Goal: Transaction & Acquisition: Book appointment/travel/reservation

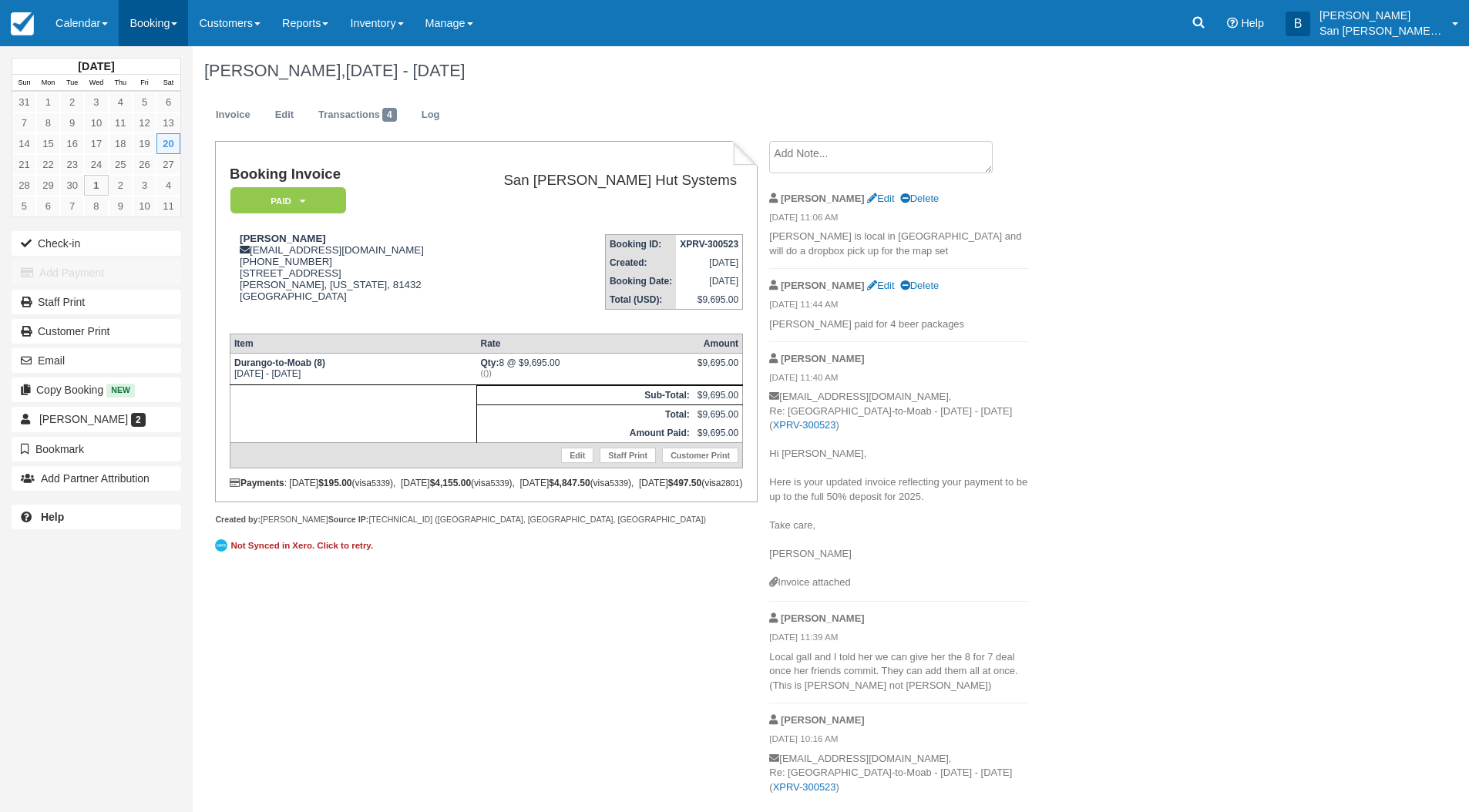
click at [162, 25] on link "Booking" at bounding box center [153, 22] width 69 height 46
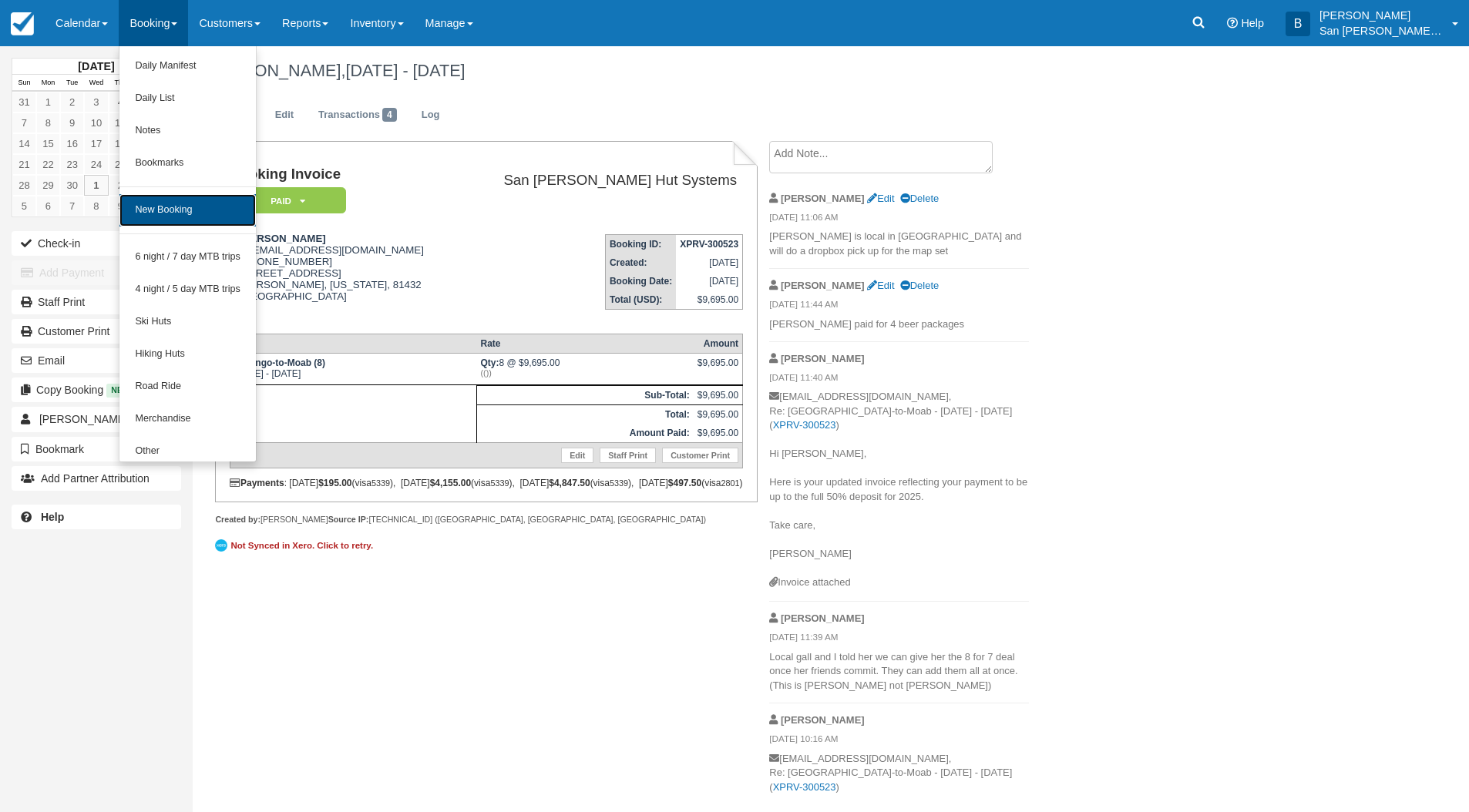
click at [168, 211] on link "New Booking" at bounding box center [188, 210] width 136 height 32
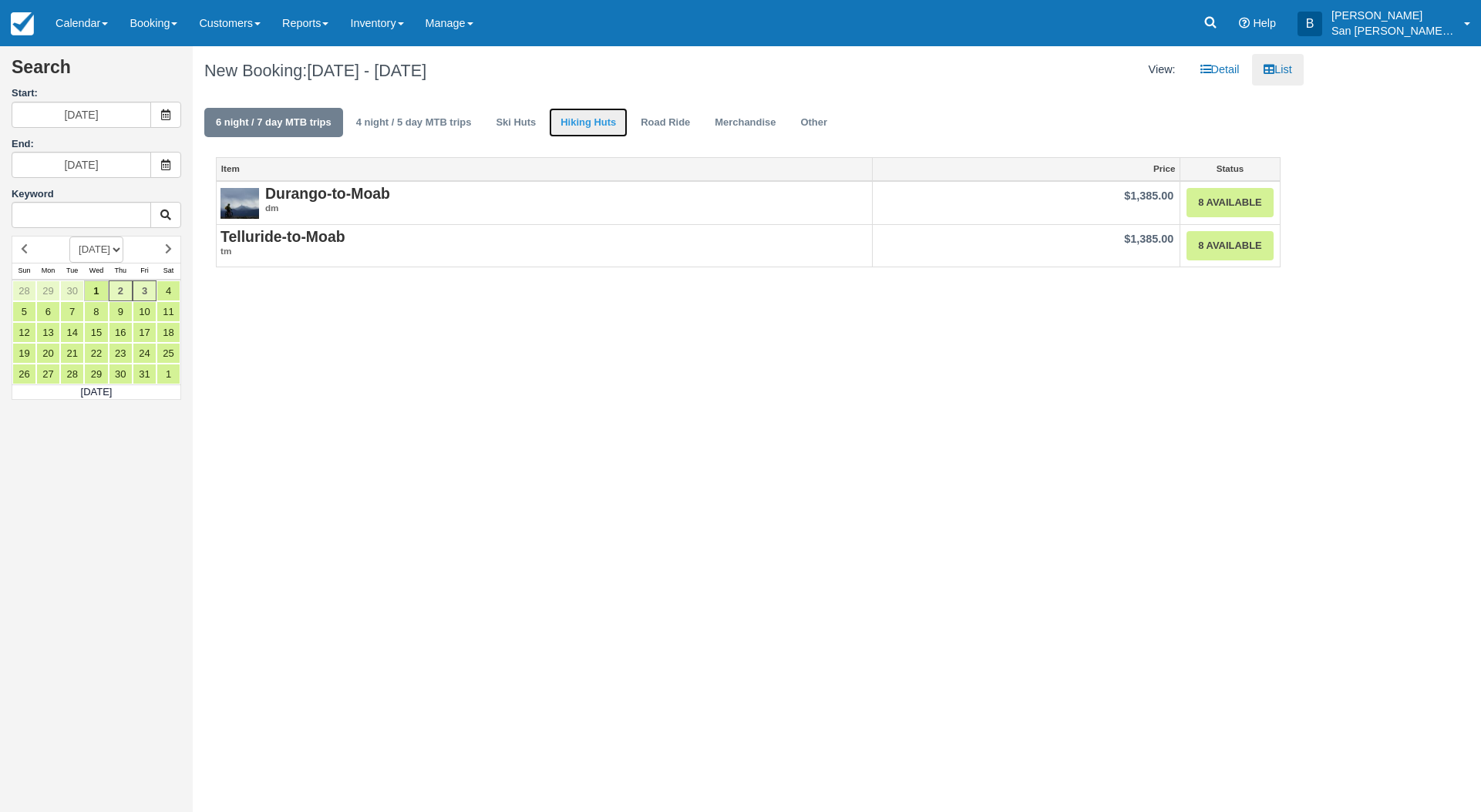
click at [596, 116] on link "Hiking Huts" at bounding box center [588, 123] width 79 height 30
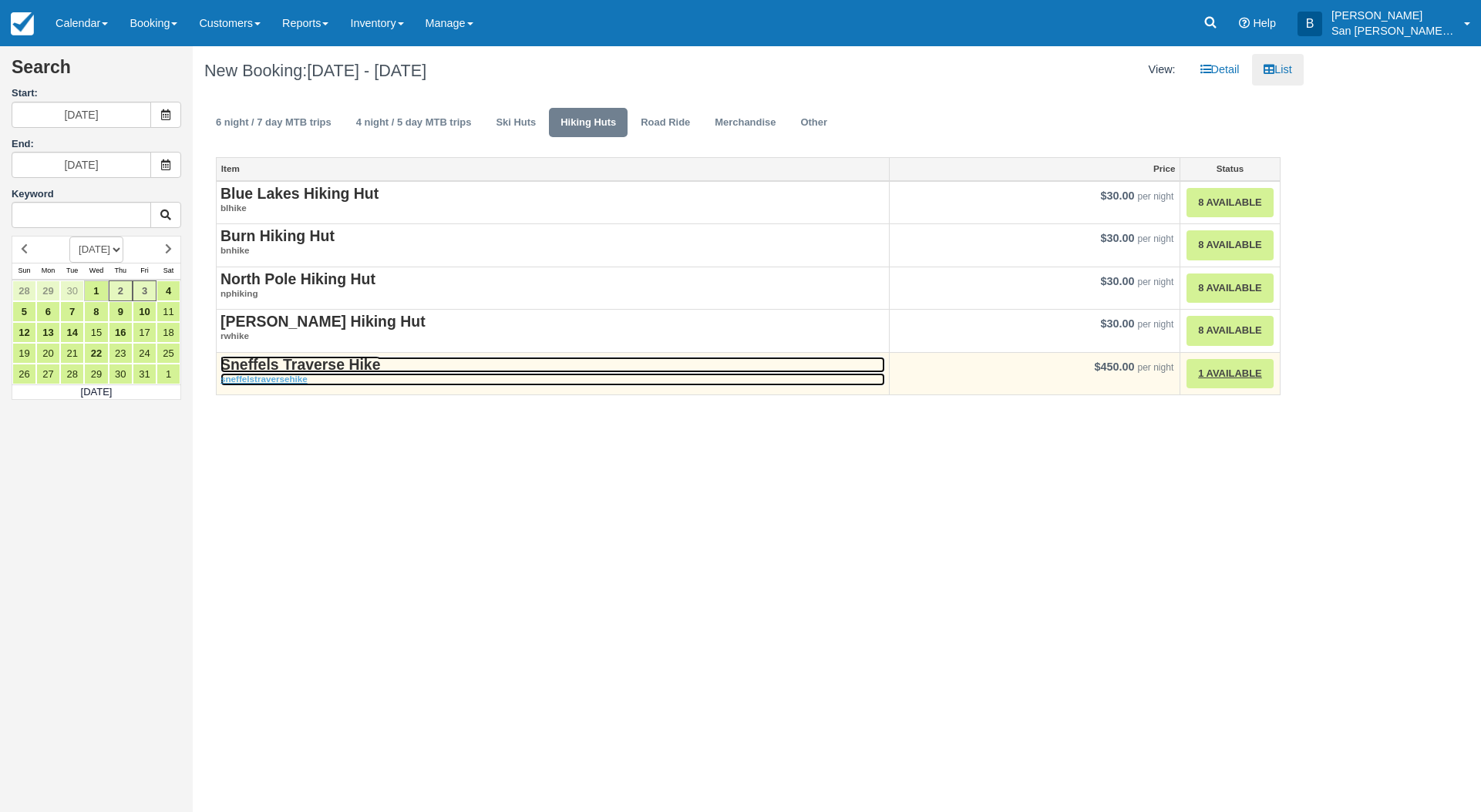
click at [311, 357] on strong "Sneffels Traverse Hike" at bounding box center [300, 364] width 160 height 17
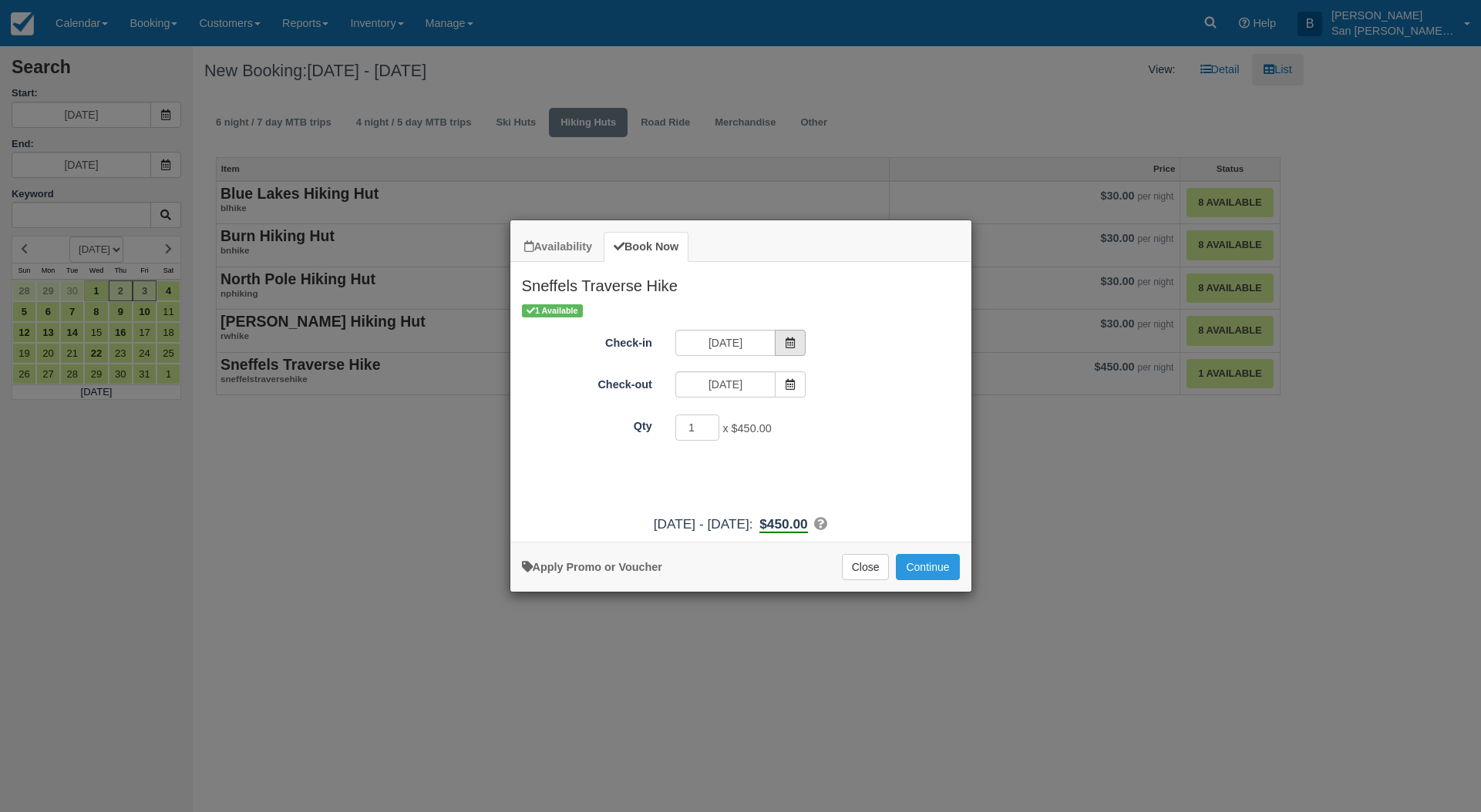
click at [796, 337] on icon "Item Modal" at bounding box center [790, 342] width 11 height 11
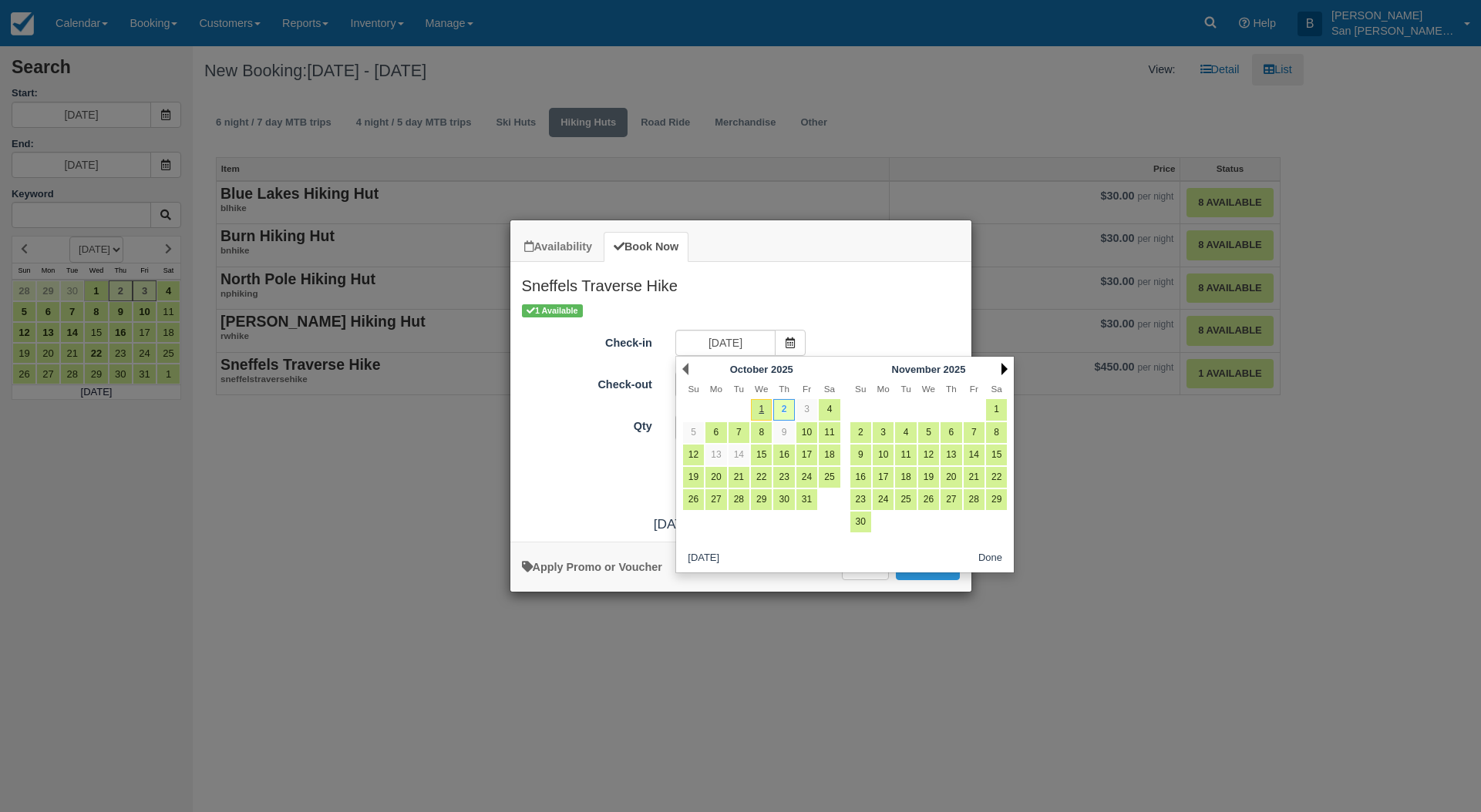
click at [1003, 367] on link "Next" at bounding box center [1004, 368] width 6 height 13
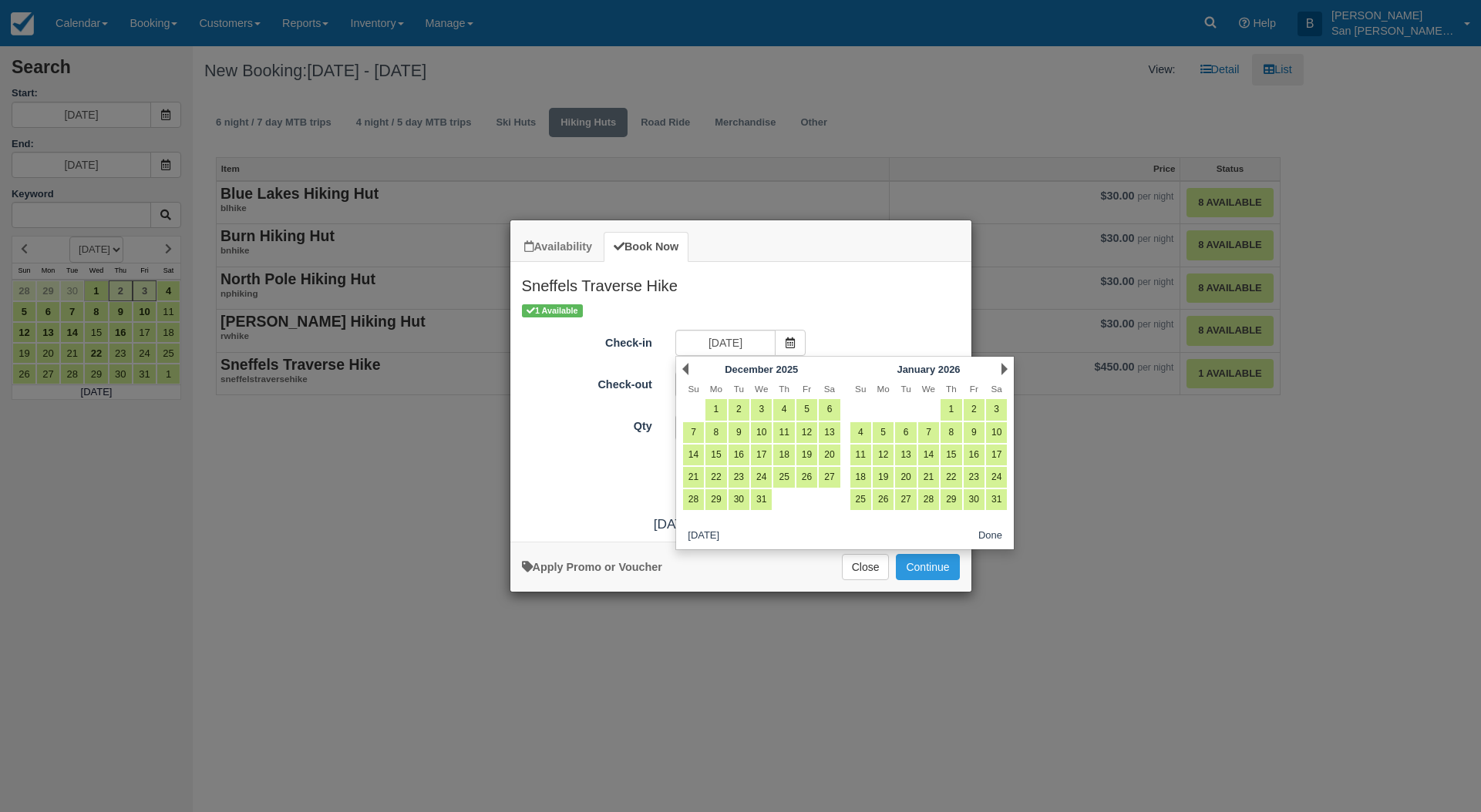
click at [1003, 367] on link "Next" at bounding box center [1004, 368] width 6 height 13
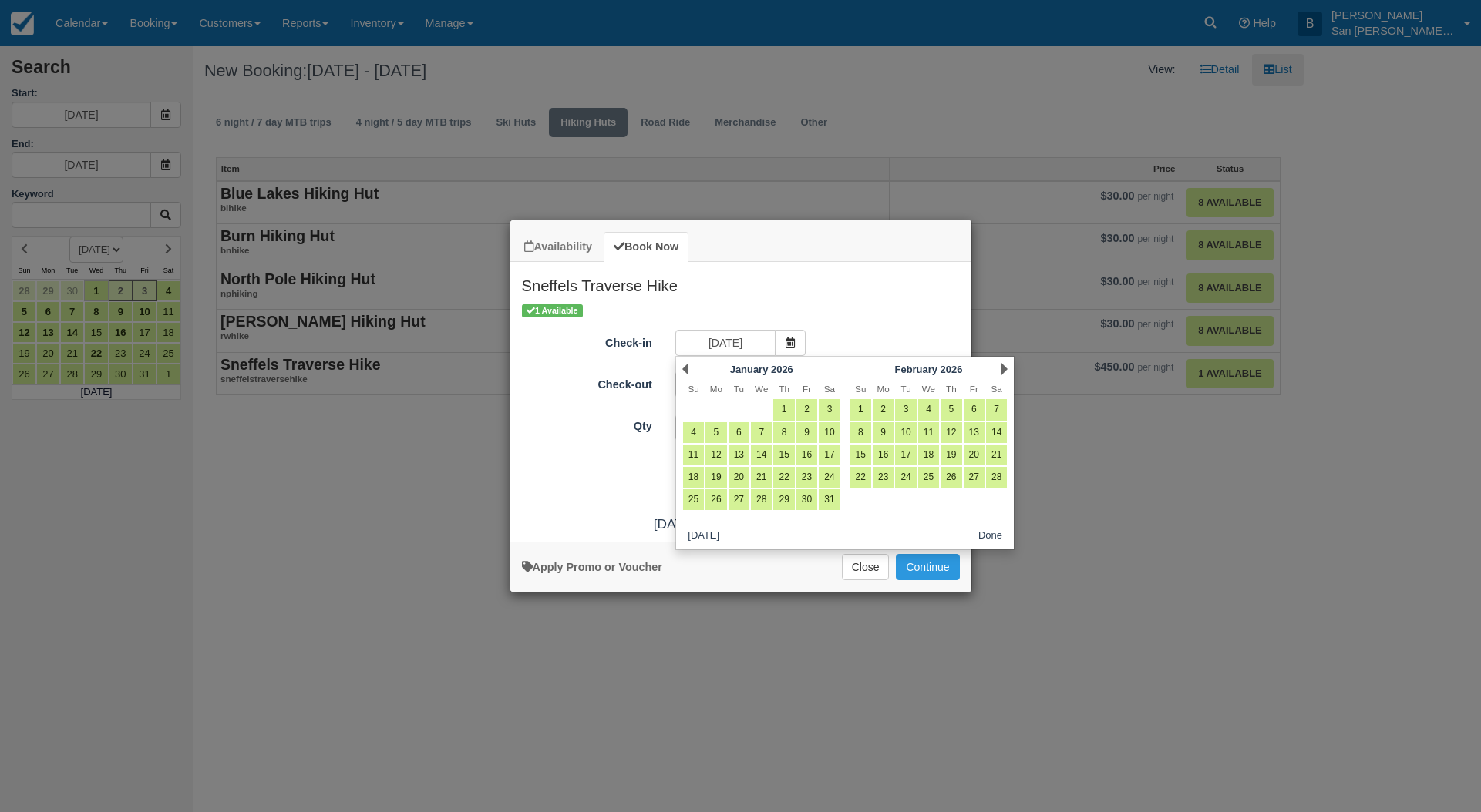
click at [1003, 367] on link "Next" at bounding box center [1004, 368] width 6 height 13
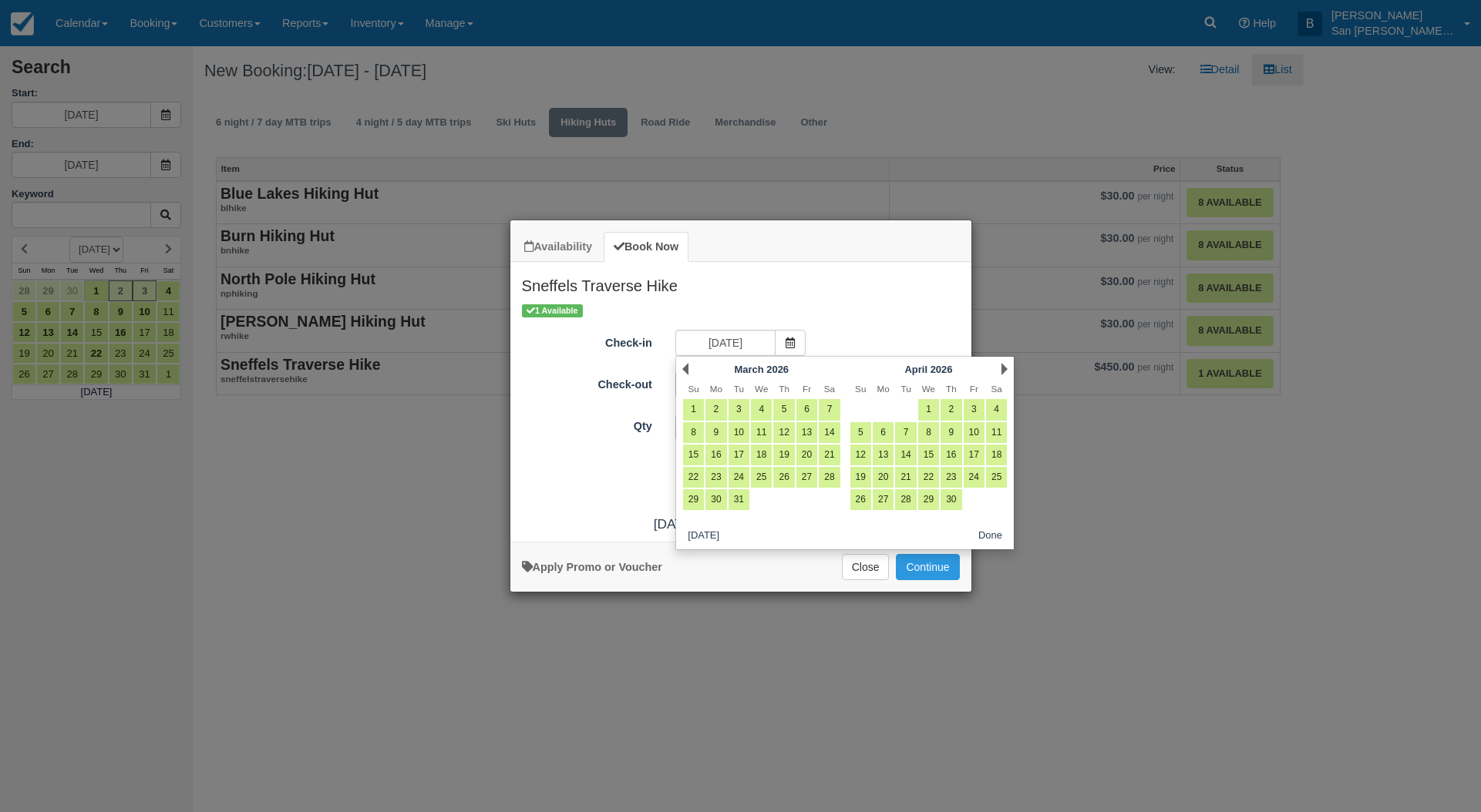
click at [1003, 367] on link "Next" at bounding box center [1004, 368] width 6 height 13
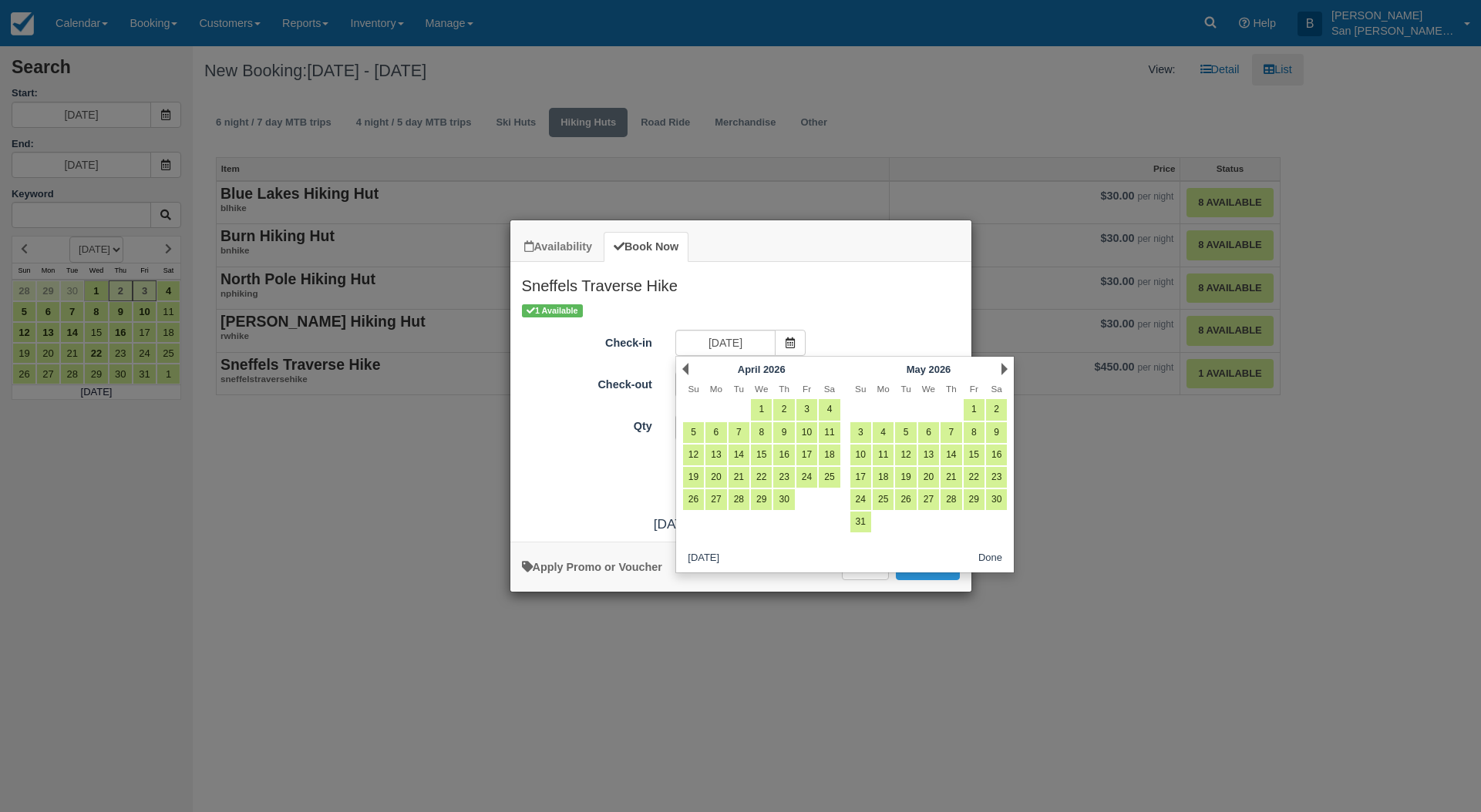
click at [1003, 367] on link "Next" at bounding box center [1004, 368] width 6 height 13
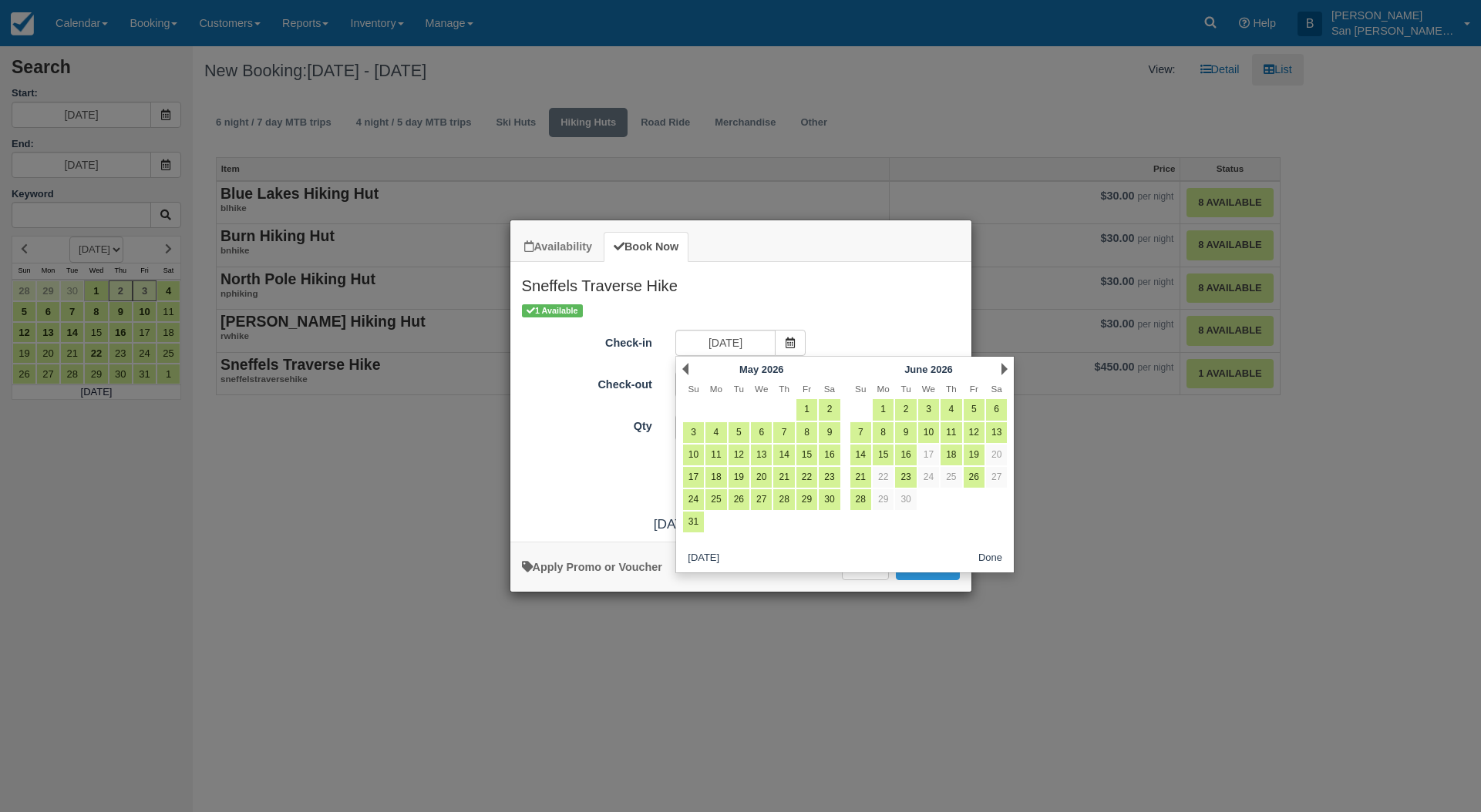
click at [1003, 367] on link "Next" at bounding box center [1004, 368] width 6 height 13
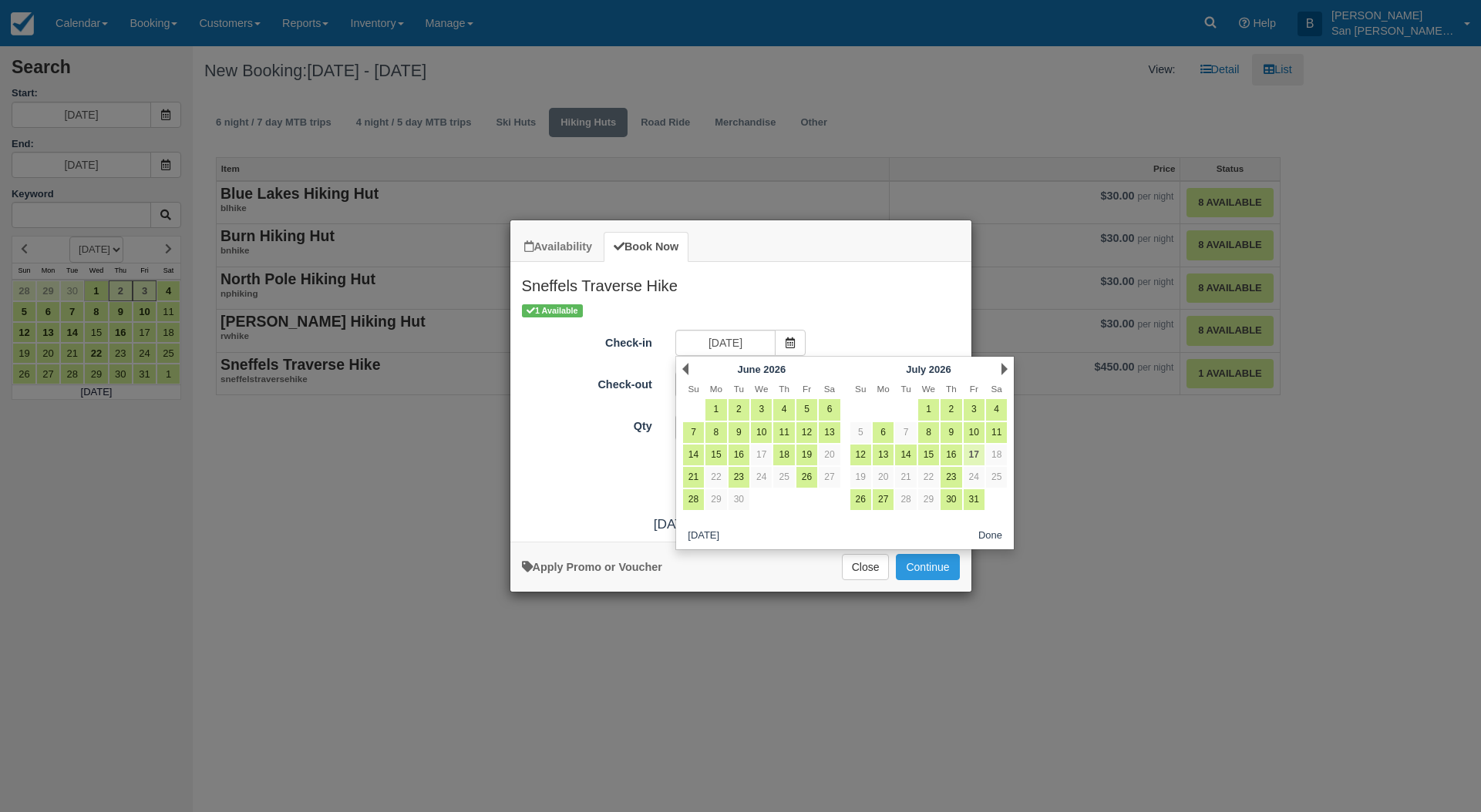
click at [974, 454] on link "17" at bounding box center [973, 454] width 20 height 20
type input "07/17/26"
type input "07/18/26"
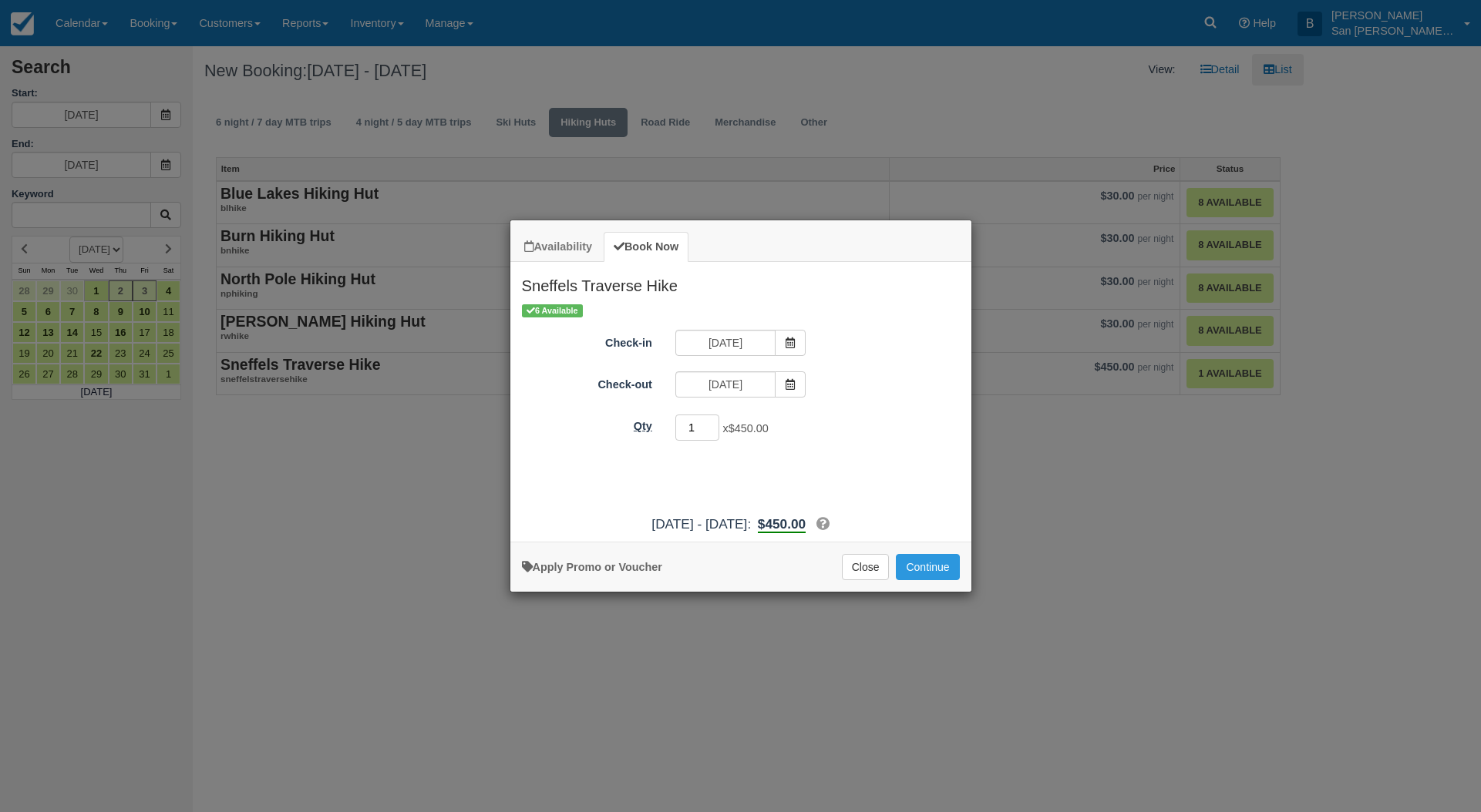
drag, startPoint x: 657, startPoint y: 425, endPoint x: 641, endPoint y: 425, distance: 16.0
click at [641, 425] on div "Qty 1 x $450.00 Required." at bounding box center [740, 428] width 461 height 30
type input "6"
click at [945, 561] on button "Continue" at bounding box center [927, 566] width 63 height 26
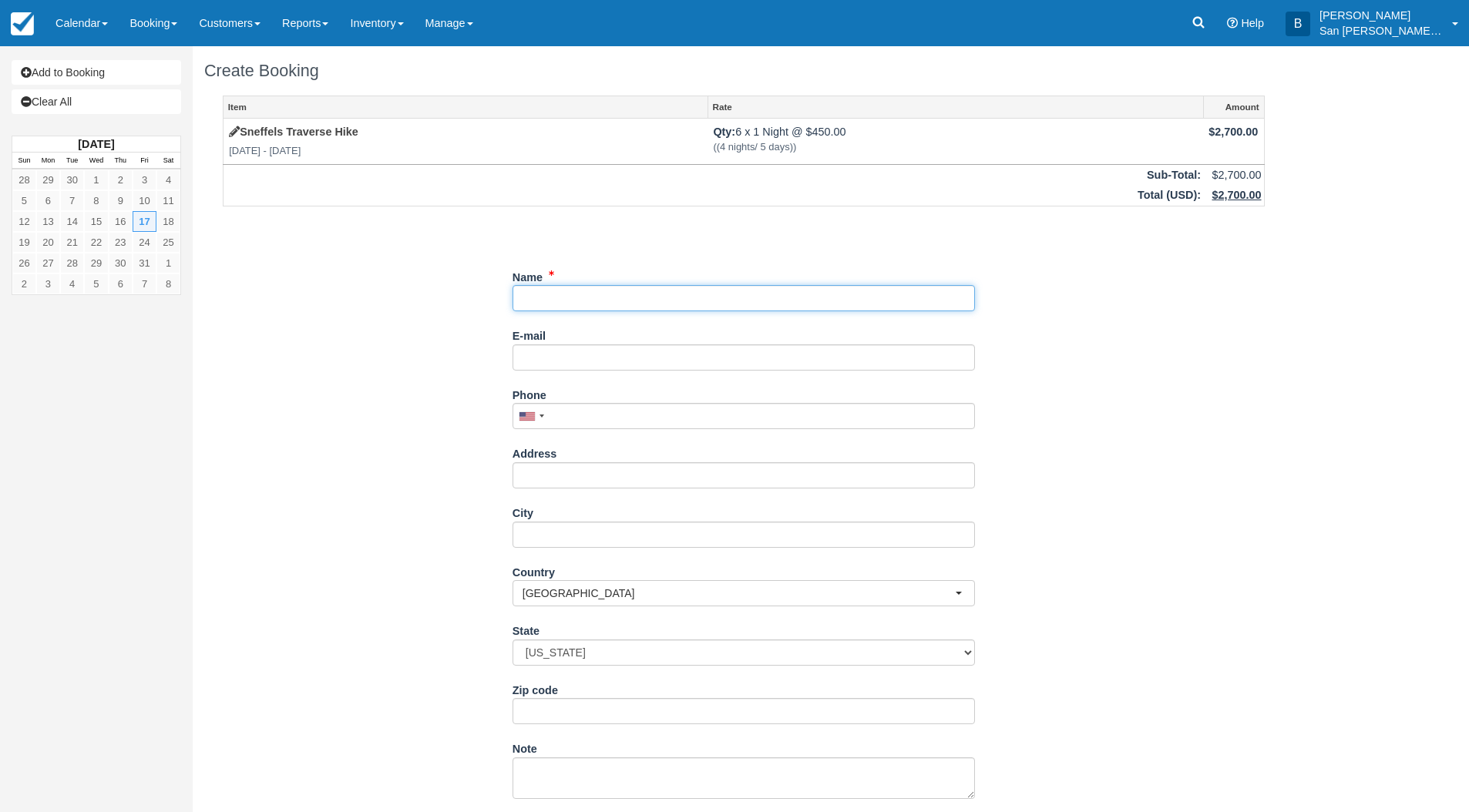
click at [558, 302] on input "Name" at bounding box center [744, 298] width 462 height 26
type input "Hilary Merz"
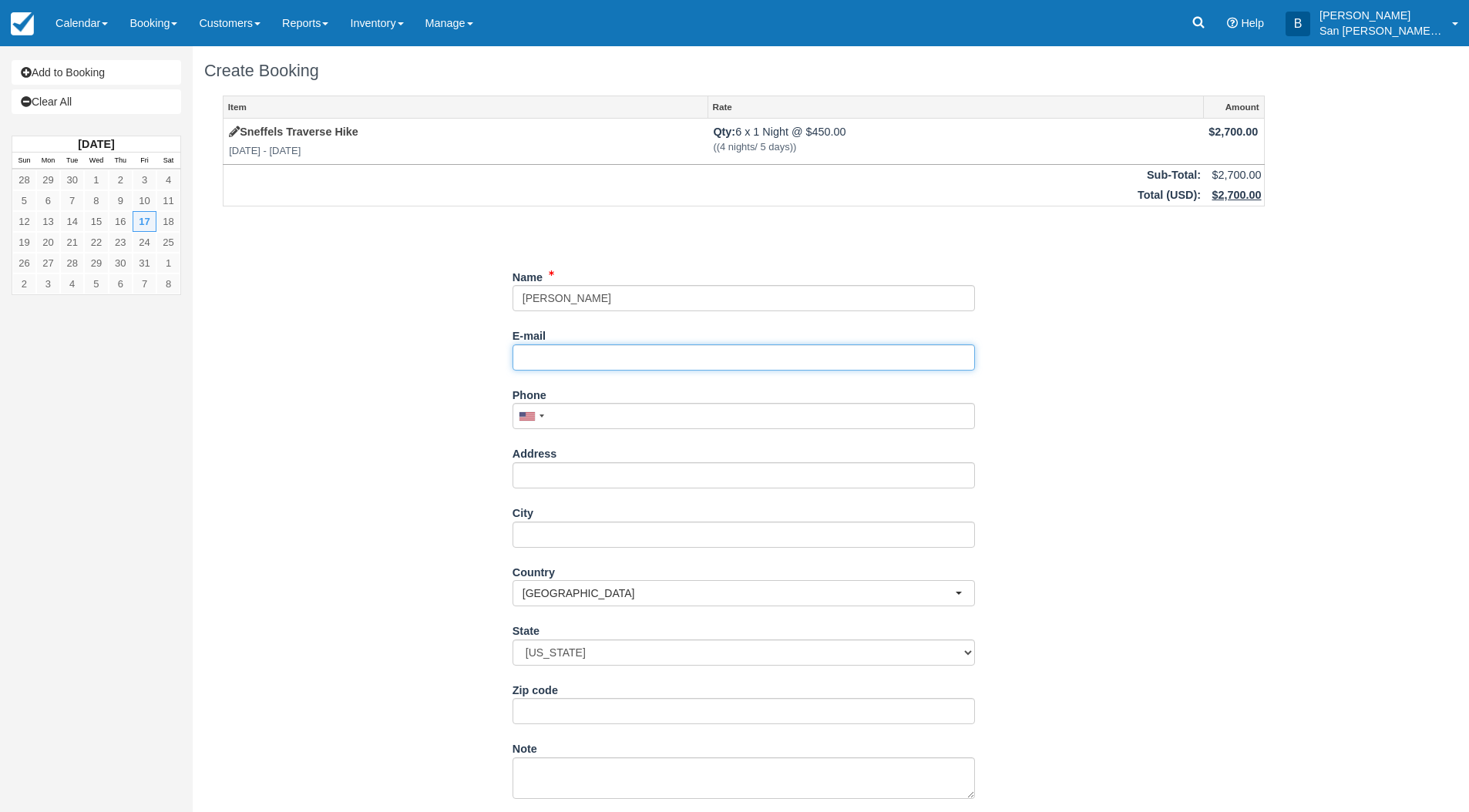
drag, startPoint x: 610, startPoint y: 348, endPoint x: 1003, endPoint y: 359, distance: 393.2
click at [610, 348] on input "E-mail" at bounding box center [744, 357] width 462 height 26
type input "[EMAIL_ADDRESS][DOMAIN_NAME]"
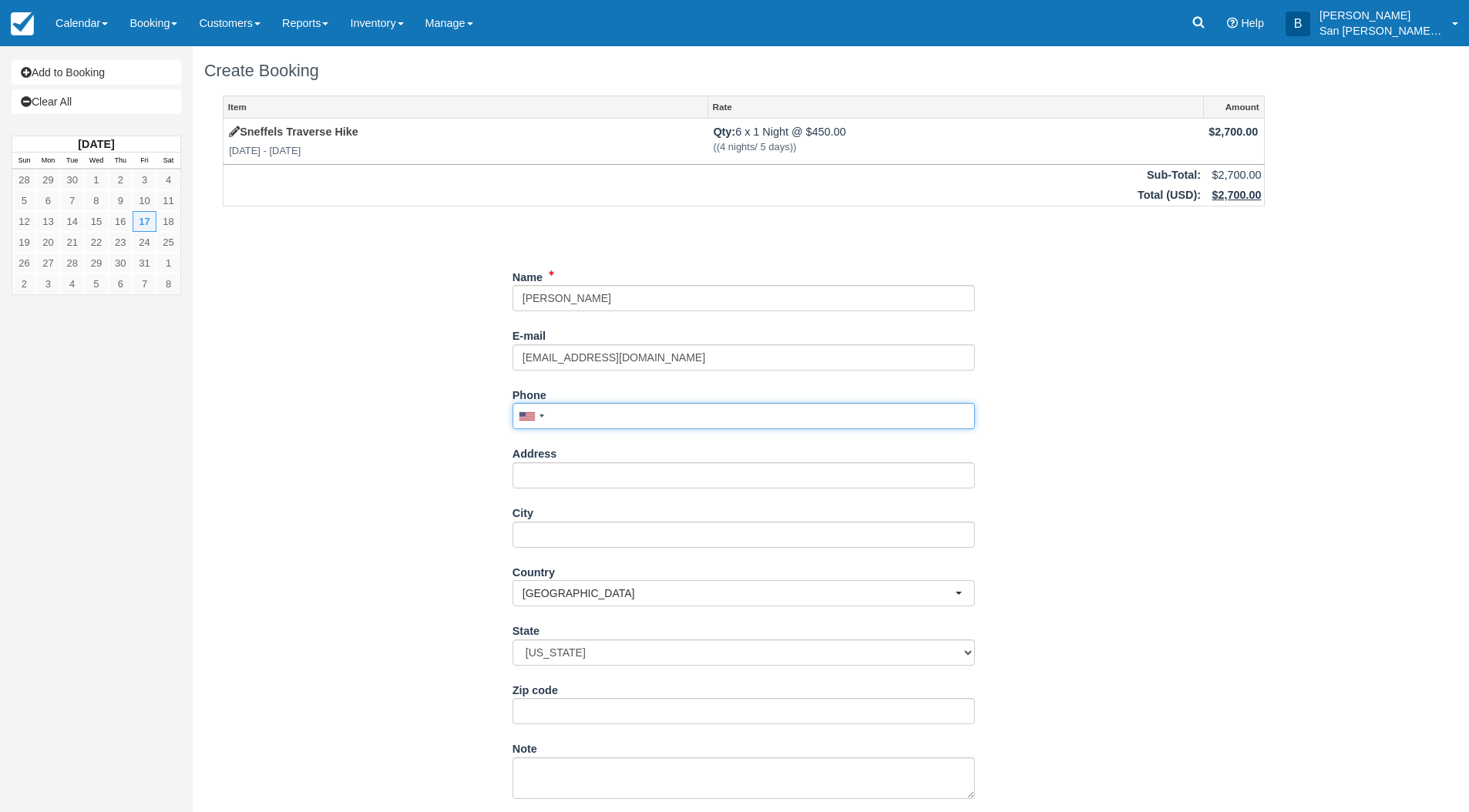
drag, startPoint x: 613, startPoint y: 419, endPoint x: 651, endPoint y: 422, distance: 38.1
click at [613, 420] on input "Phone" at bounding box center [744, 415] width 462 height 26
type input "[PHONE_NUMBER]"
click at [553, 484] on input "Address" at bounding box center [744, 475] width 462 height 26
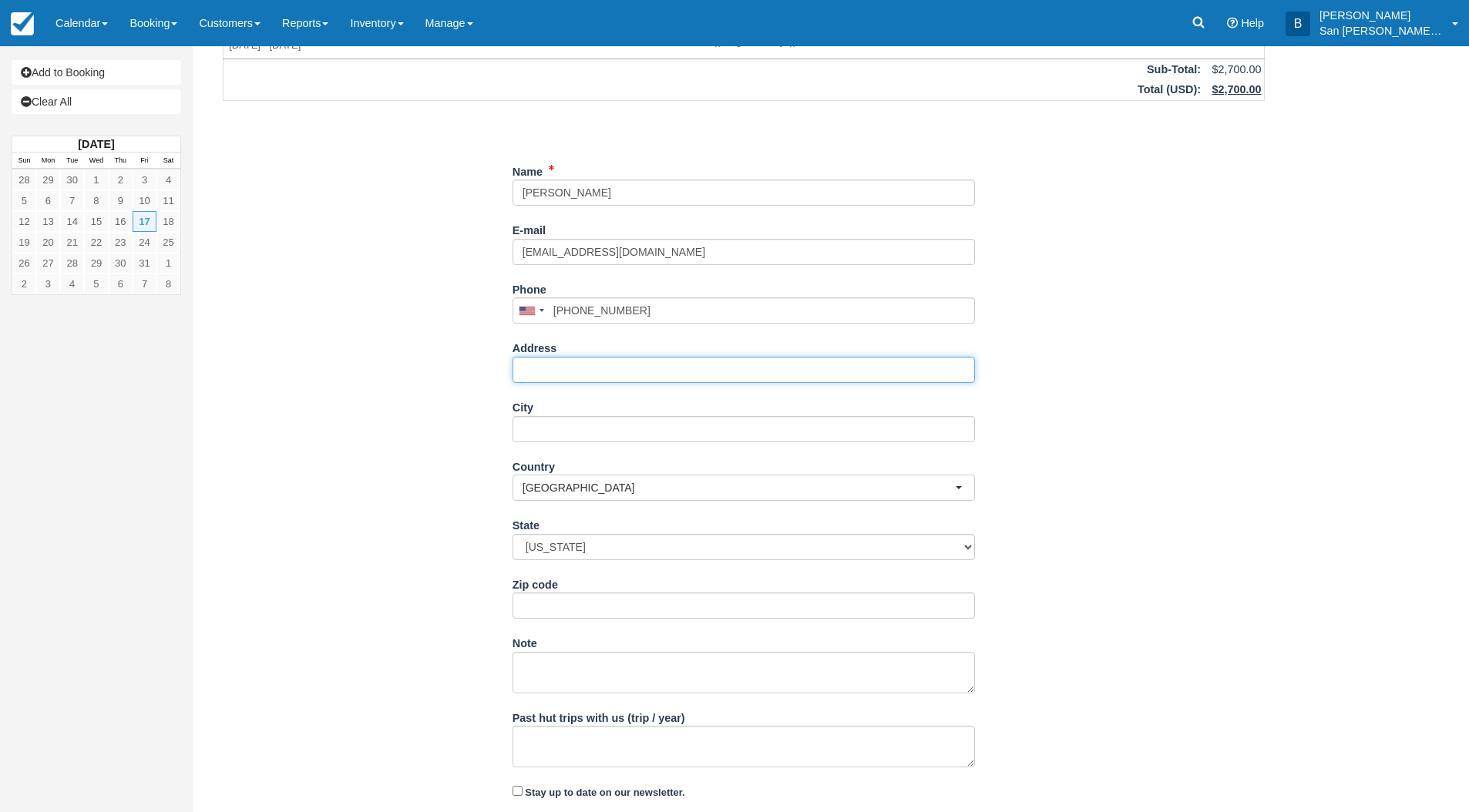
scroll to position [146, 0]
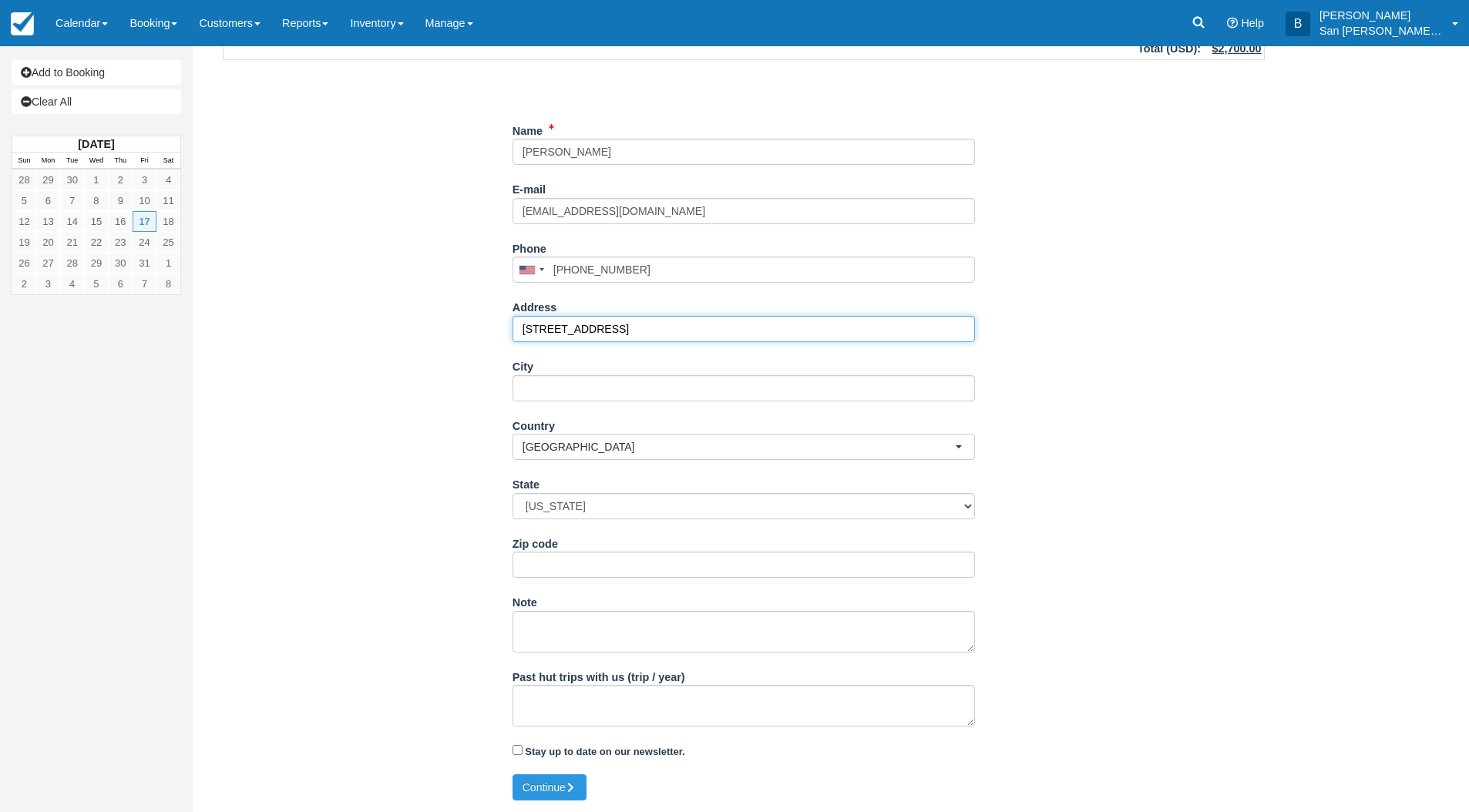
click at [682, 325] on input "14255 Denver West Circle" at bounding box center [744, 329] width 462 height 26
type input "[STREET_ADDRESS]"
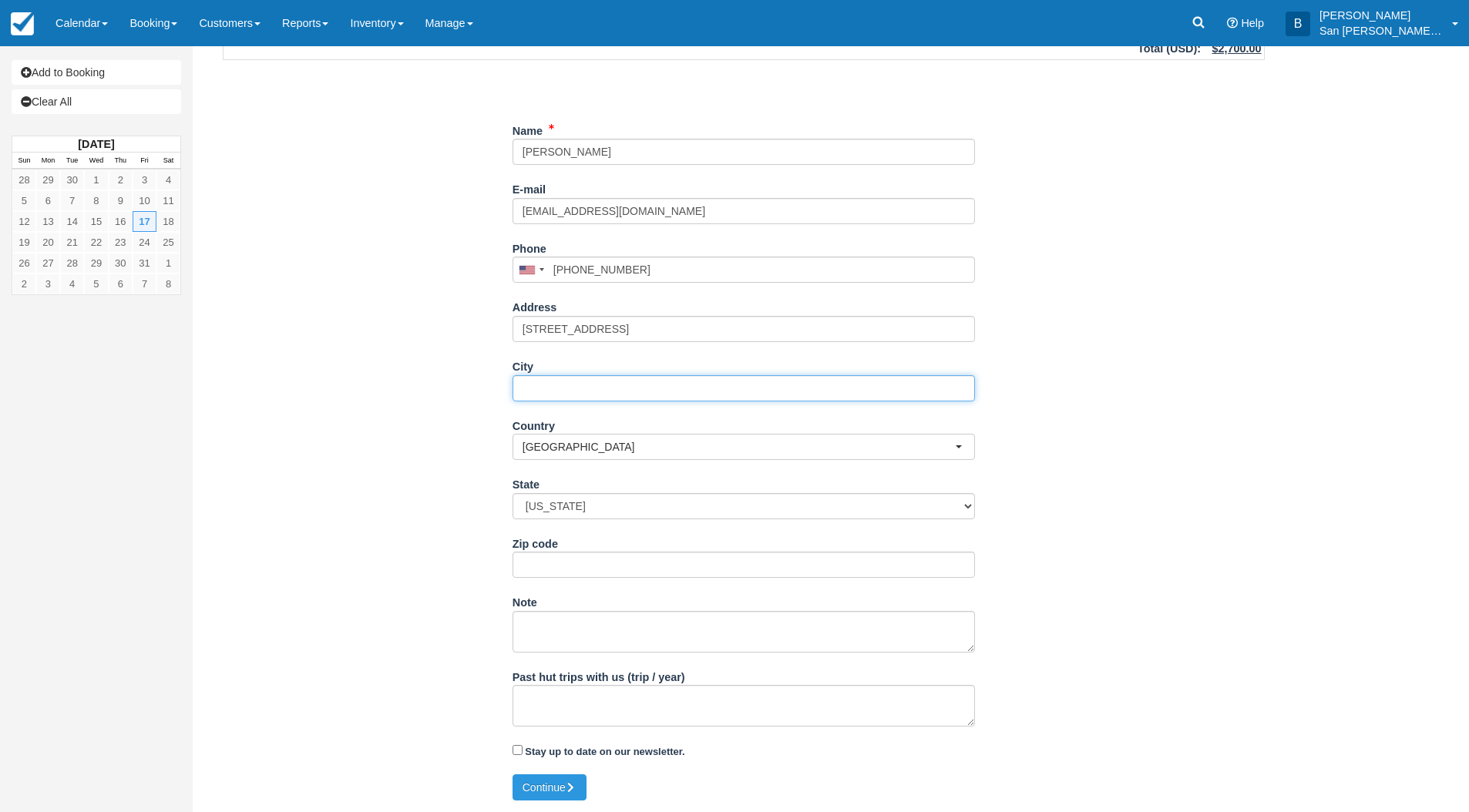
drag, startPoint x: 564, startPoint y: 392, endPoint x: 745, endPoint y: 429, distance: 184.7
click at [564, 392] on input "City" at bounding box center [744, 388] width 462 height 26
type input "Lakewood"
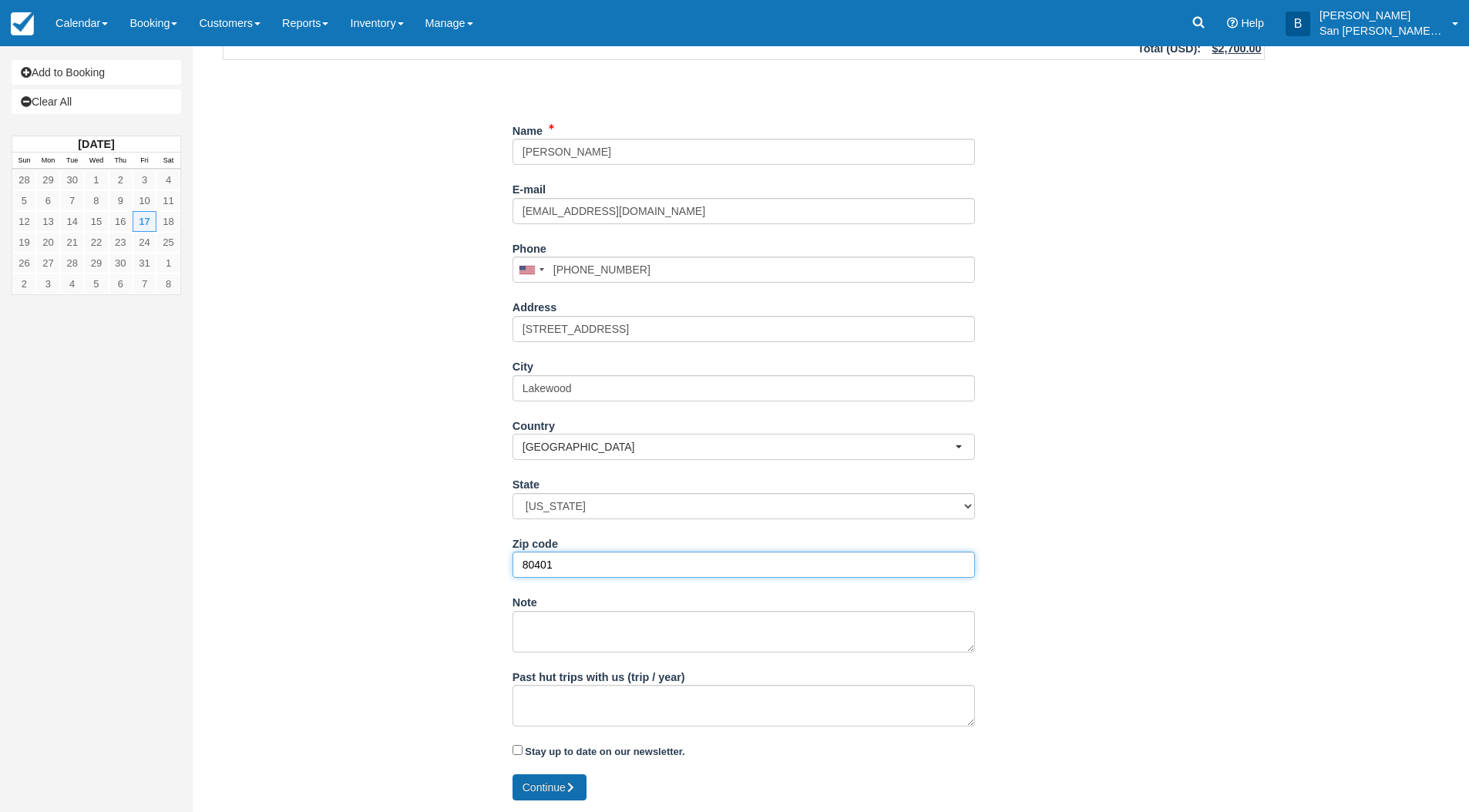
type input "80401"
click at [551, 790] on button "Continue" at bounding box center [550, 788] width 74 height 26
type input "+16308776252"
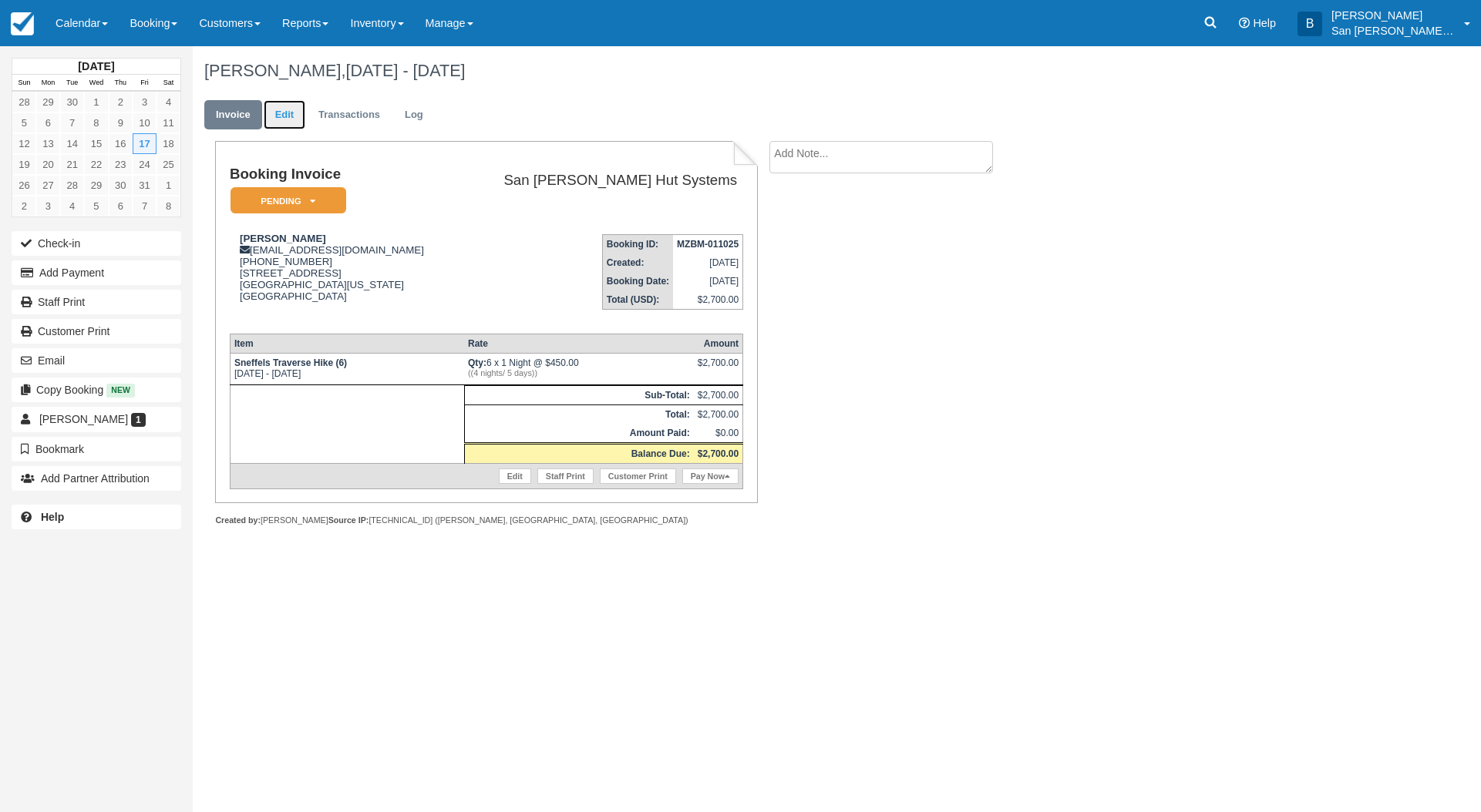
click at [280, 111] on link "Edit" at bounding box center [284, 115] width 42 height 30
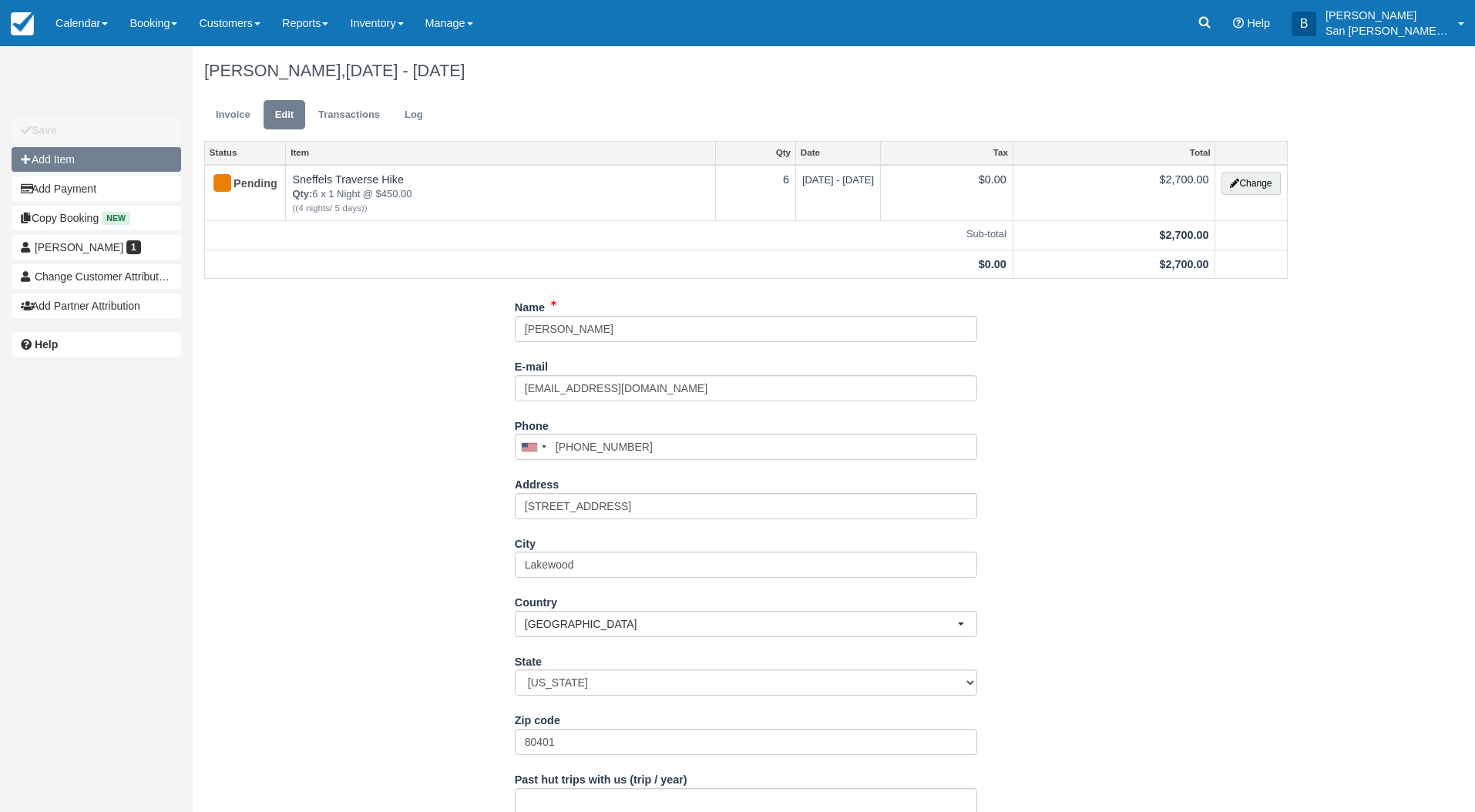
click at [73, 166] on button "Add Item" at bounding box center [97, 159] width 170 height 24
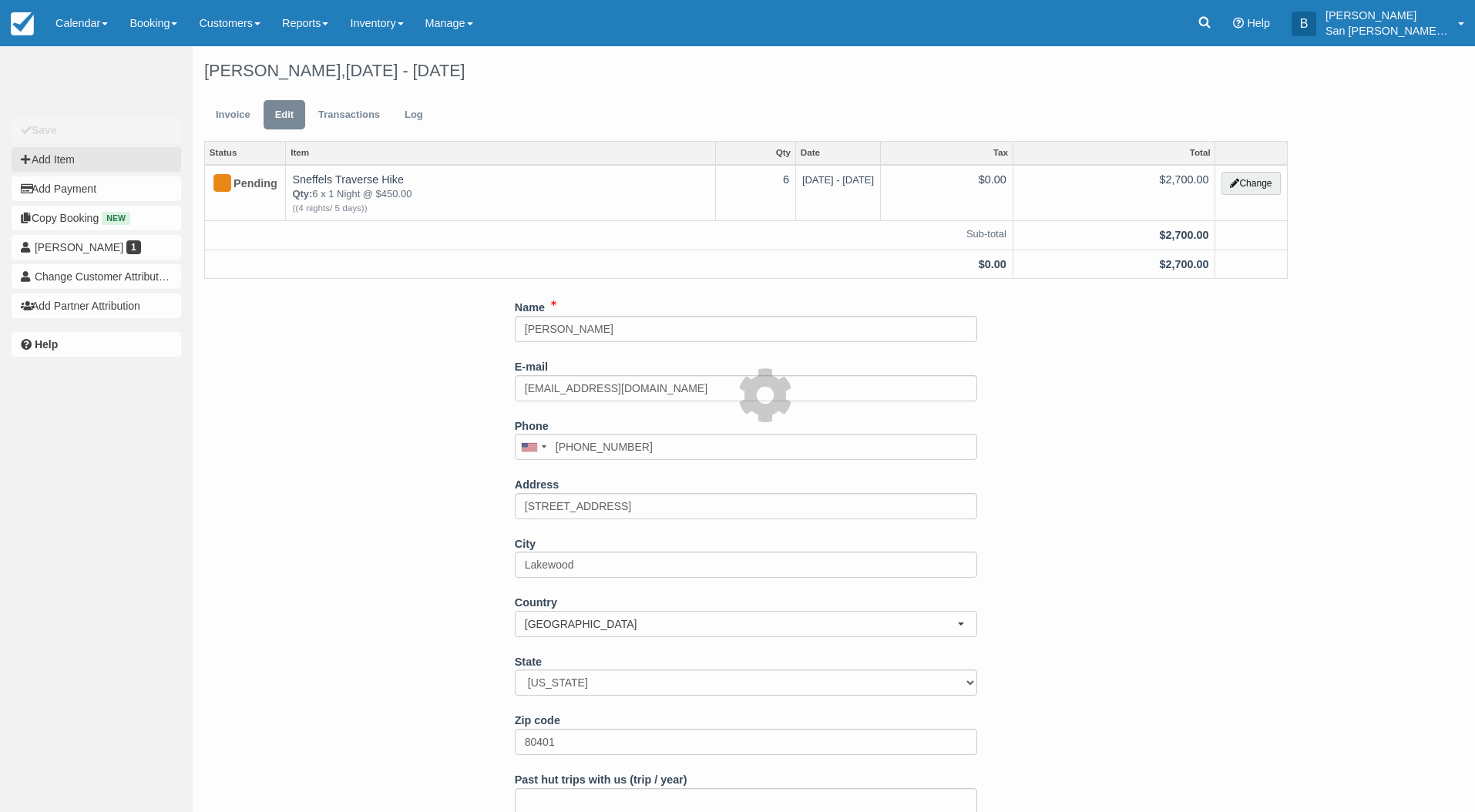
type input "0.00"
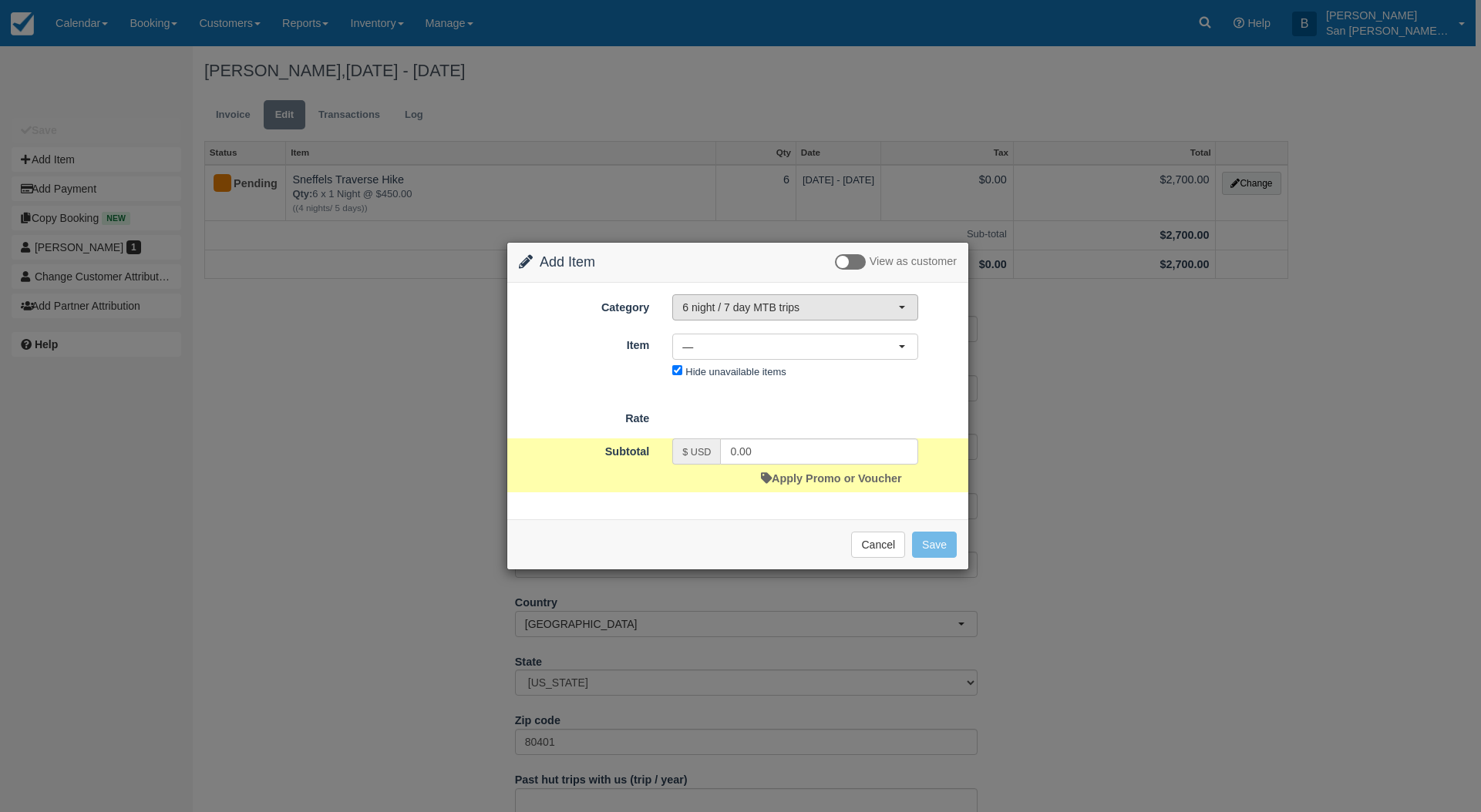
click at [789, 315] on button "6 night / 7 day MTB trips" at bounding box center [795, 307] width 246 height 26
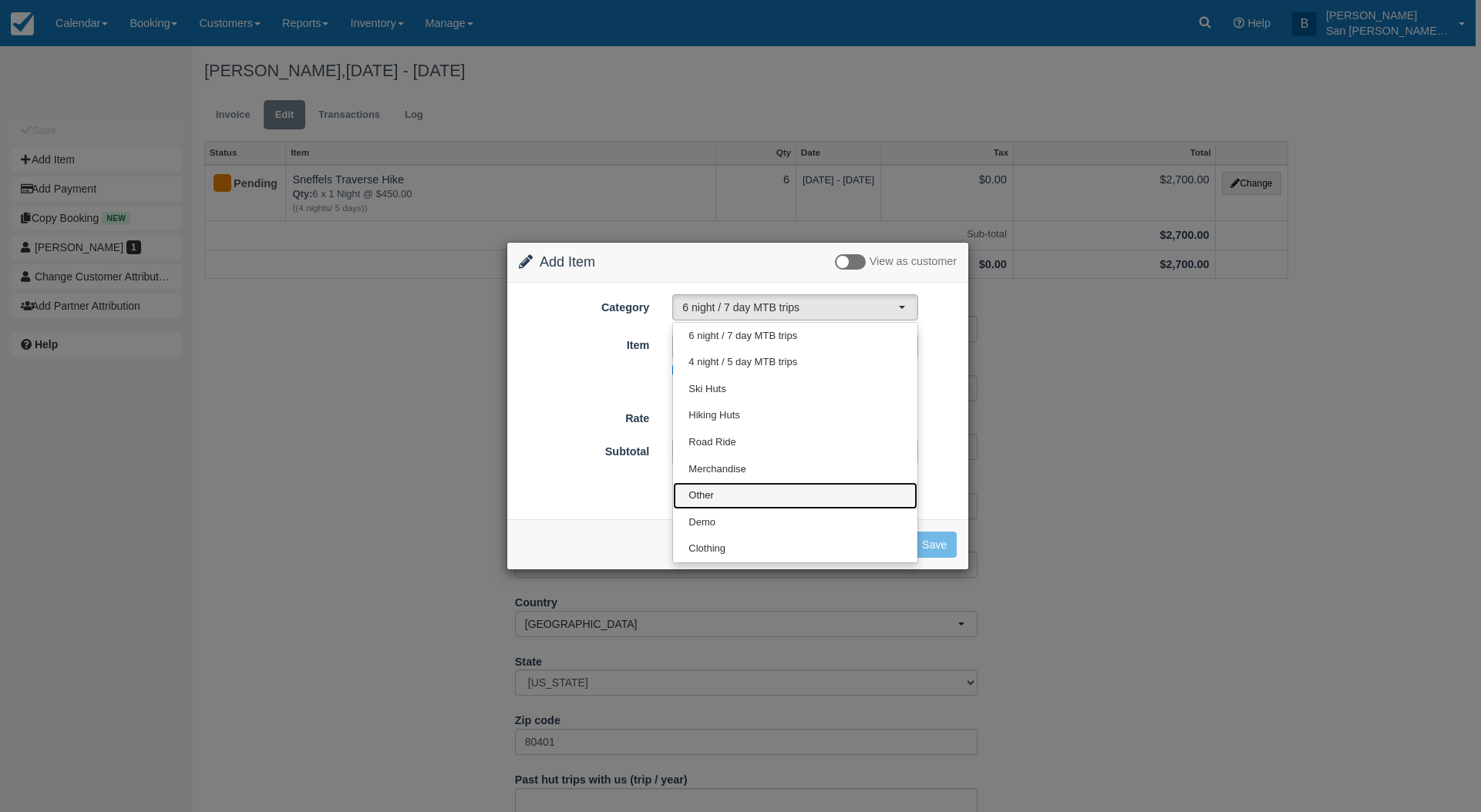
click at [709, 495] on span "Other" at bounding box center [701, 495] width 25 height 15
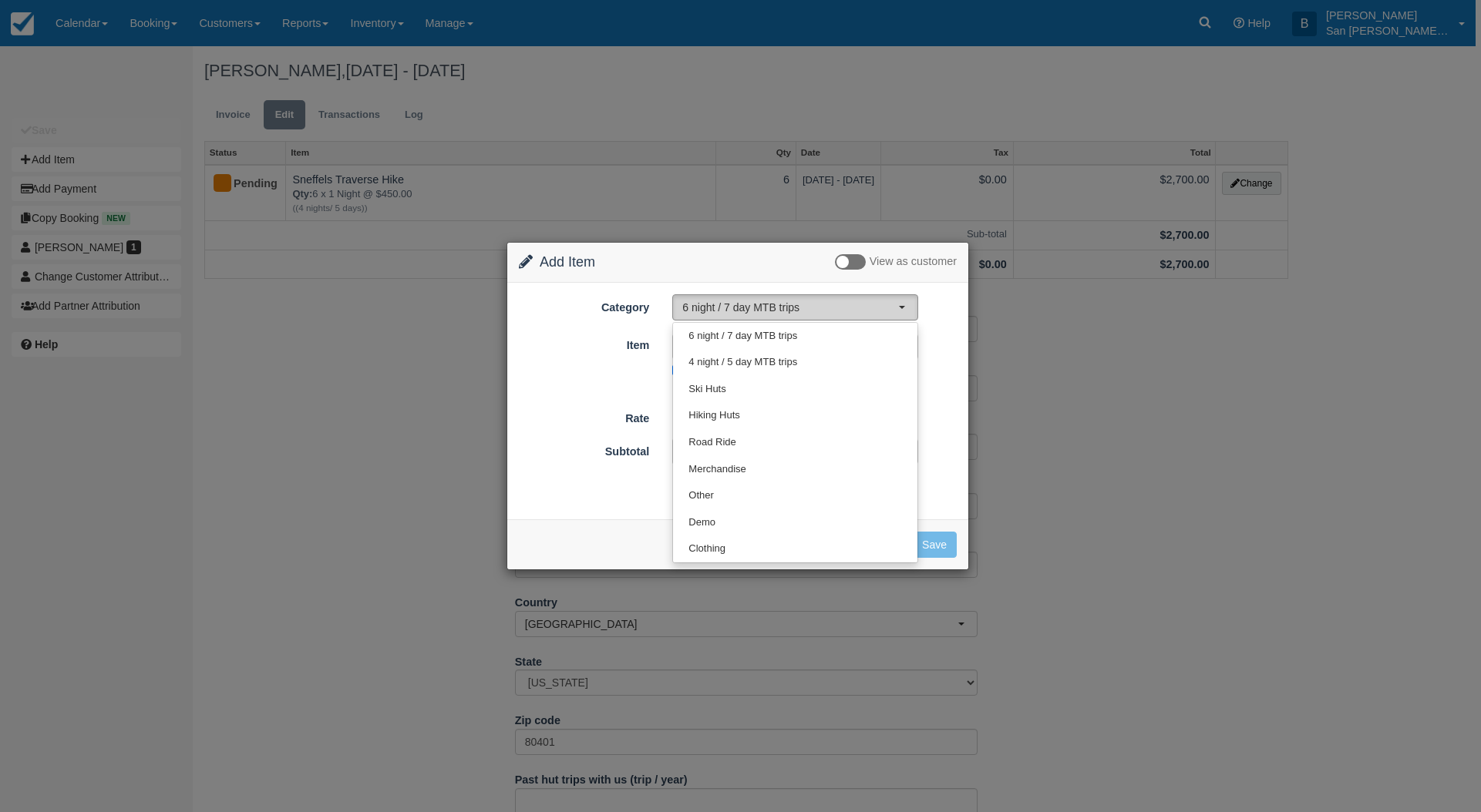
select select "15"
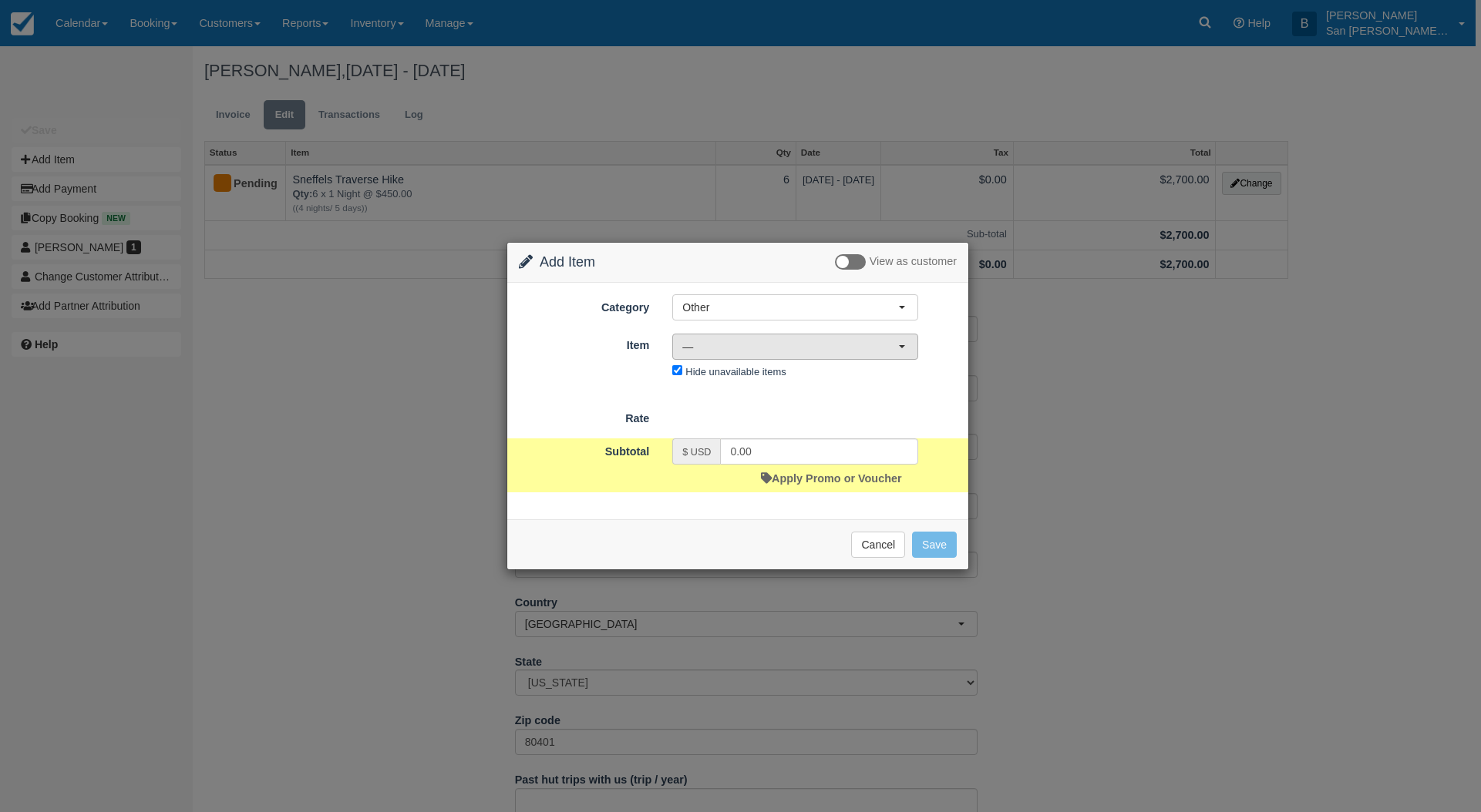
click at [704, 343] on span "—" at bounding box center [790, 347] width 215 height 16
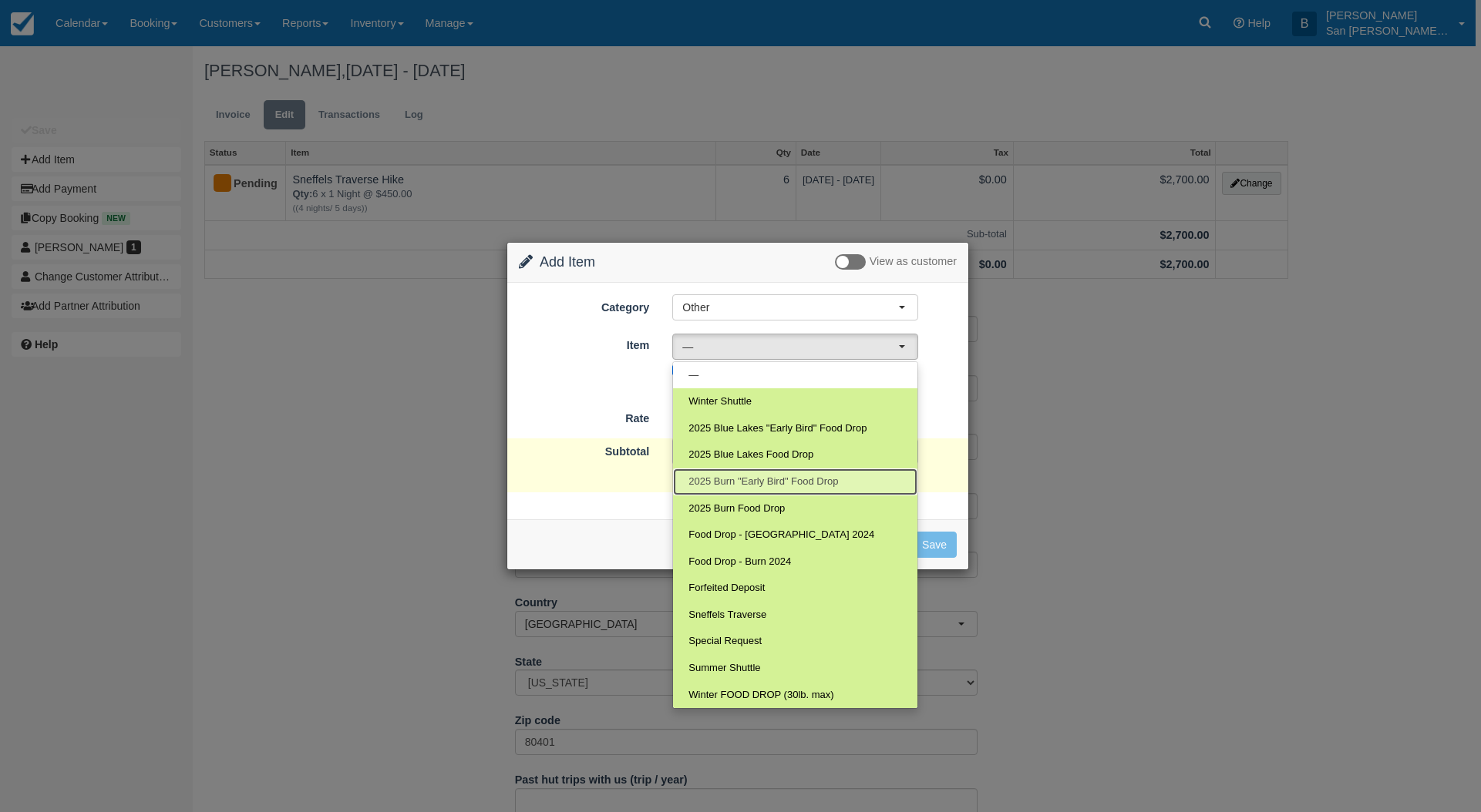
click at [765, 485] on span "2025 Burn "Early Bird" Food Drop" at bounding box center [762, 482] width 149 height 15
select select "119"
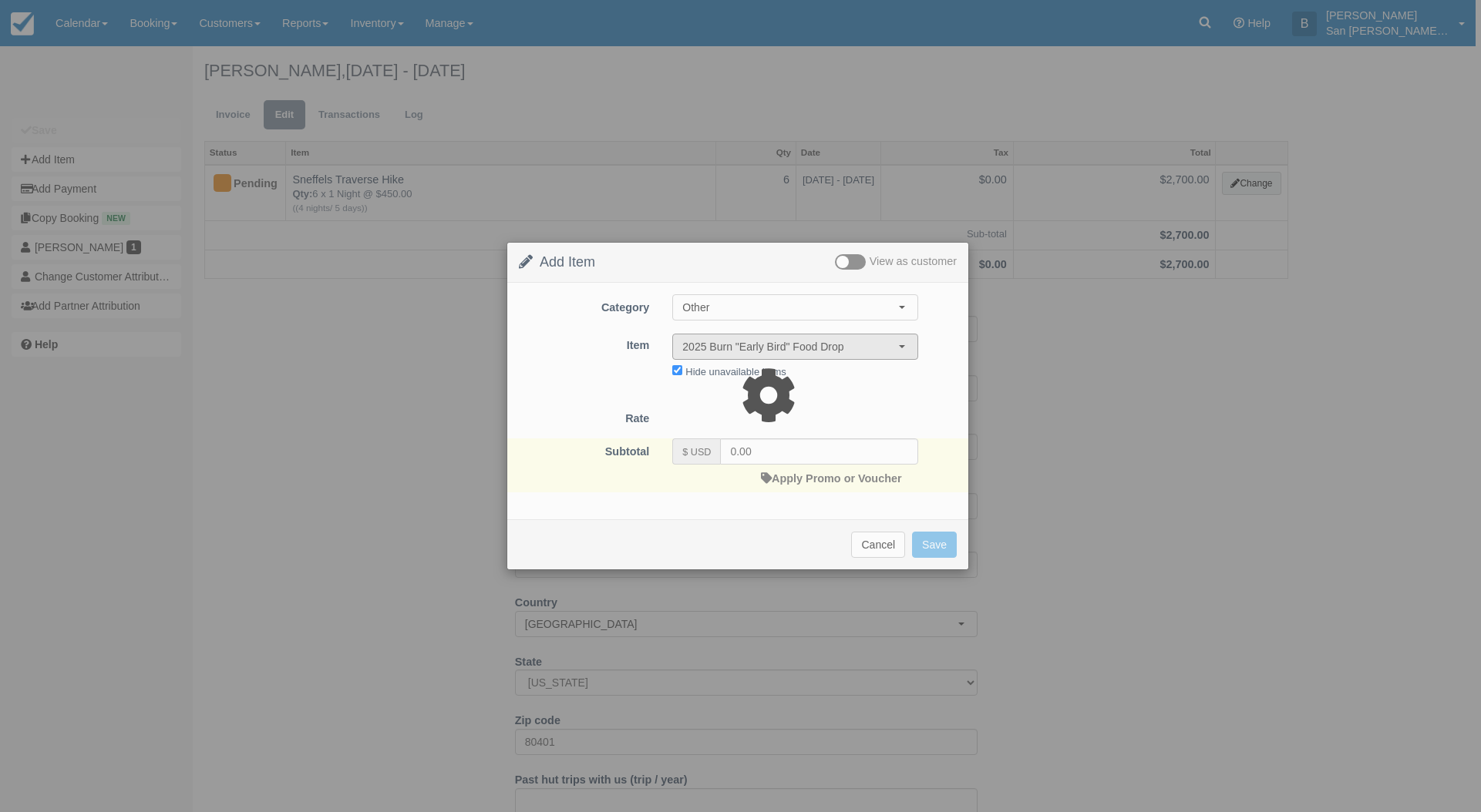
type input "199.00"
select select "07:00"
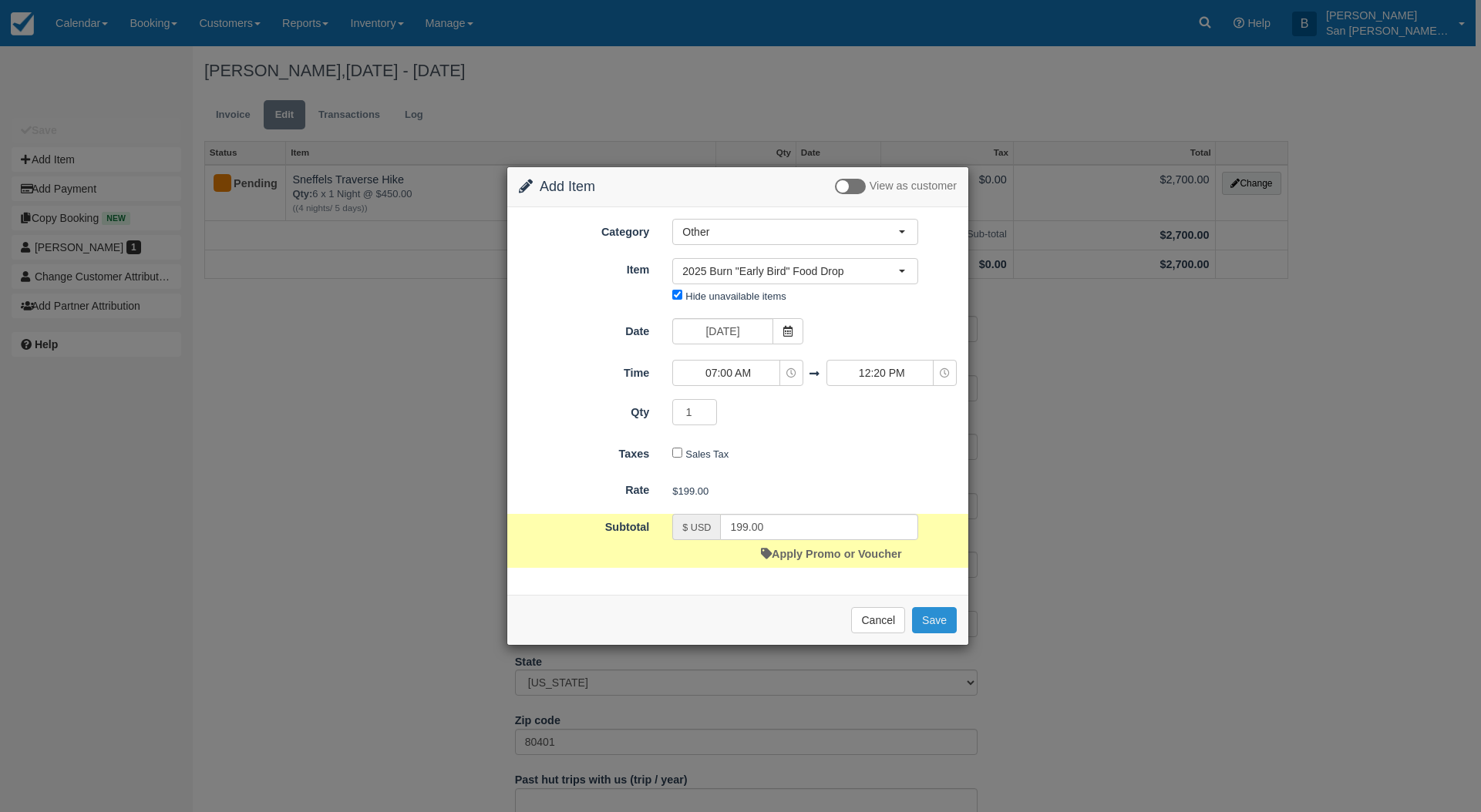
click at [941, 622] on button "Save" at bounding box center [934, 620] width 45 height 26
checkbox input "false"
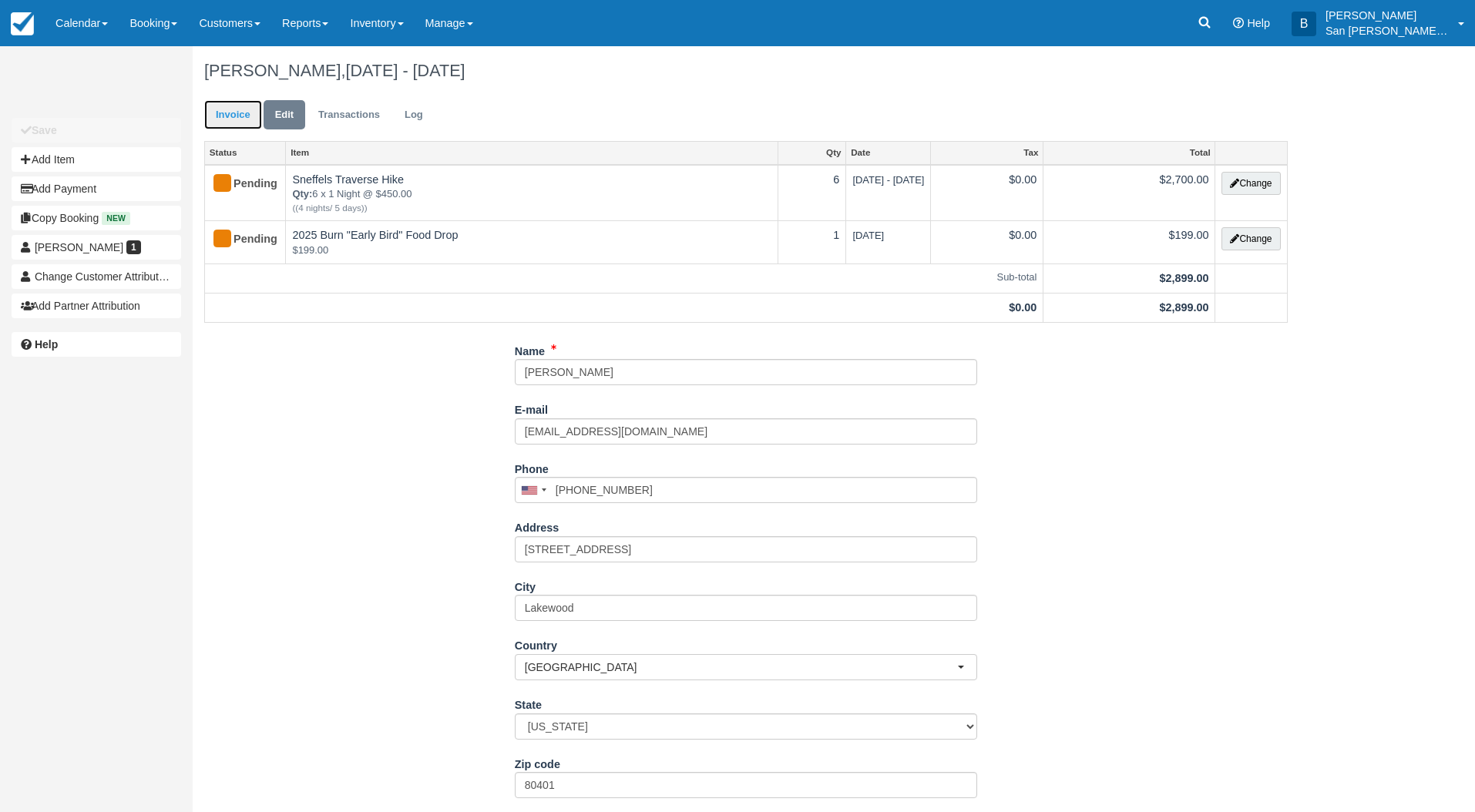
click at [227, 111] on link "Invoice" at bounding box center [233, 115] width 58 height 30
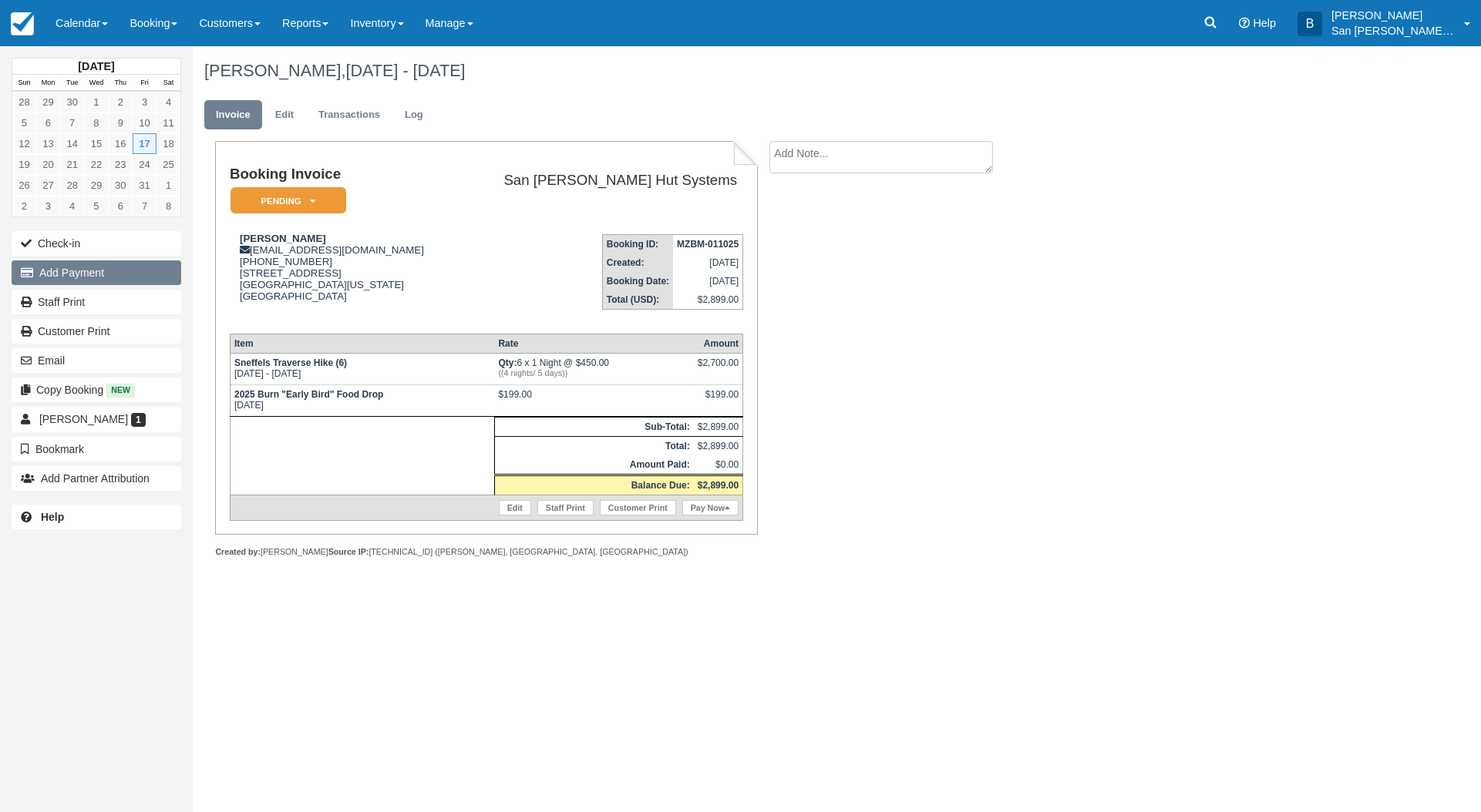
click at [83, 277] on button "Add Payment" at bounding box center [97, 272] width 170 height 24
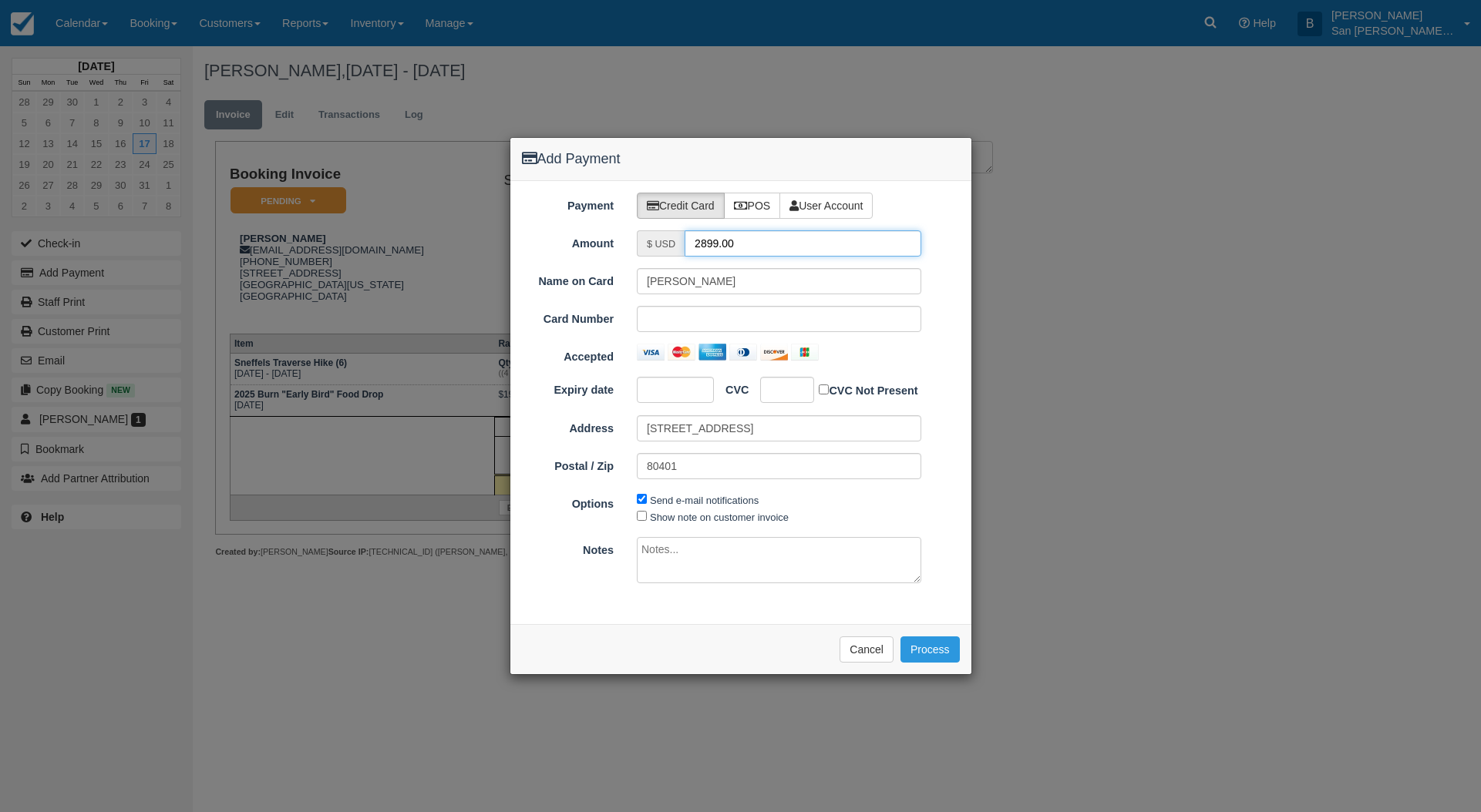
drag, startPoint x: 746, startPoint y: 241, endPoint x: 580, endPoint y: 228, distance: 166.5
click at [580, 228] on div "Payment Credit Card POS User Account Amount $ USD 2899.00 Name on Card [PERSON_…" at bounding box center [740, 403] width 461 height 444
type input "1449.50"
click at [949, 645] on button "Process" at bounding box center [929, 649] width 59 height 26
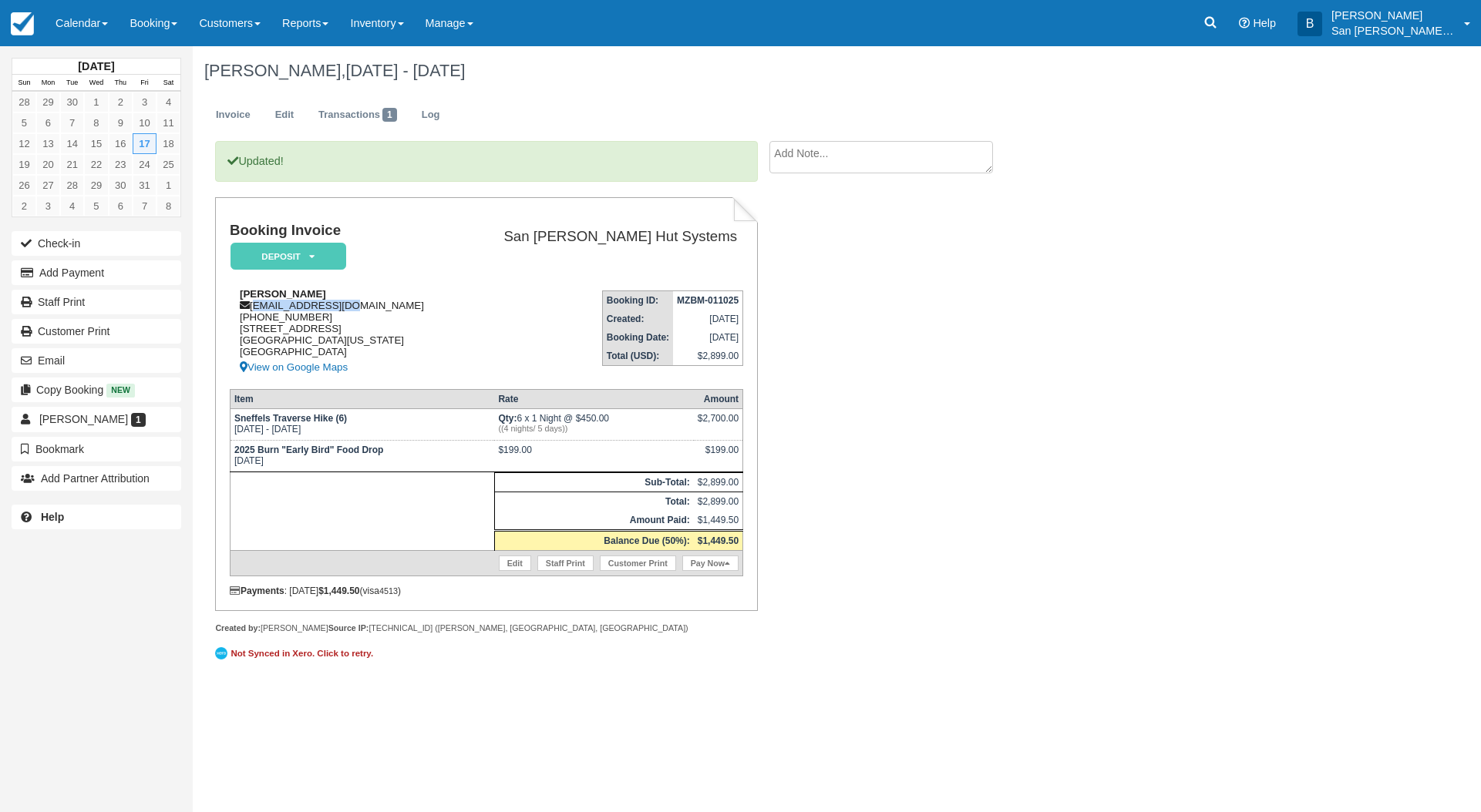
drag, startPoint x: 253, startPoint y: 307, endPoint x: 412, endPoint y: 309, distance: 159.0
click at [412, 309] on div "[PERSON_NAME] [EMAIL_ADDRESS][DOMAIN_NAME] [PHONE_NUMBER] [STREET_ADDRESS][US_S…" at bounding box center [343, 332] width 226 height 89
copy div "[EMAIL_ADDRESS][DOMAIN_NAME]"
click at [637, 676] on div "Updated! Booking Invoice Deposit   Pending Reserved Paid Waiting Cancelled Shut…" at bounding box center [487, 412] width 542 height 542
click at [68, 315] on link "Staff Print" at bounding box center [97, 301] width 170 height 24
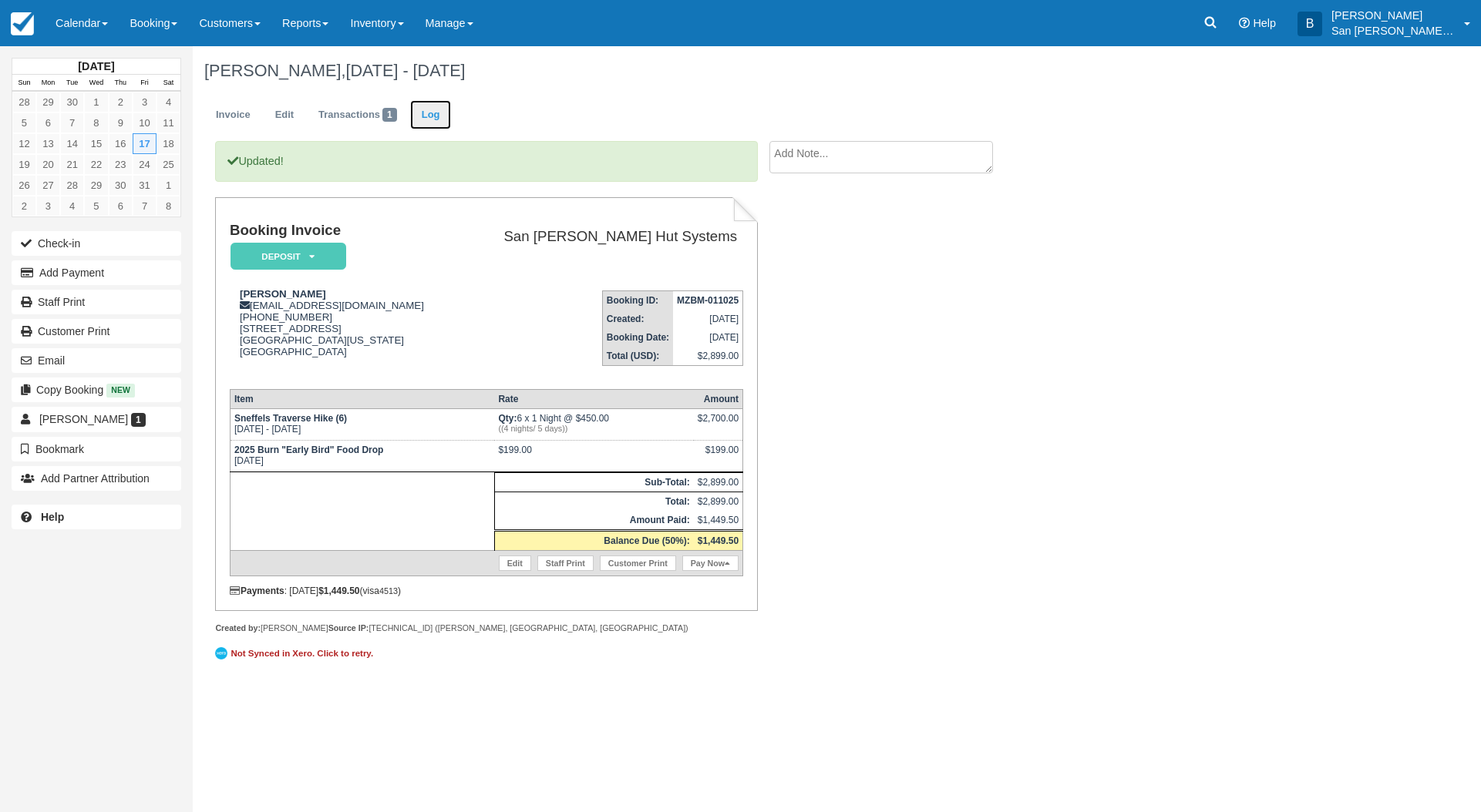
click at [423, 119] on link "Log" at bounding box center [431, 115] width 42 height 30
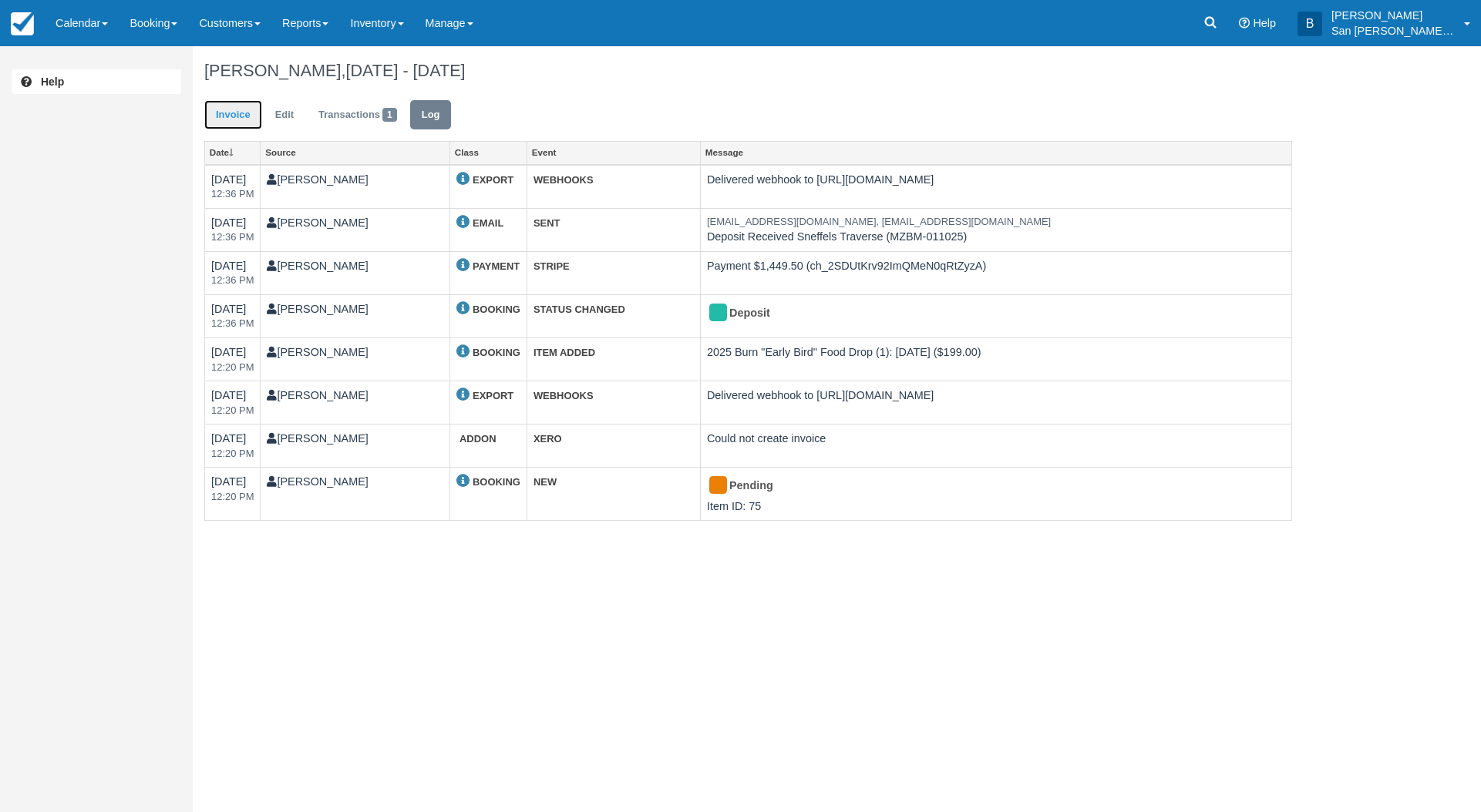
click at [243, 114] on link "Invoice" at bounding box center [233, 115] width 58 height 30
